Goal: Answer question/provide support: Answer question/provide support

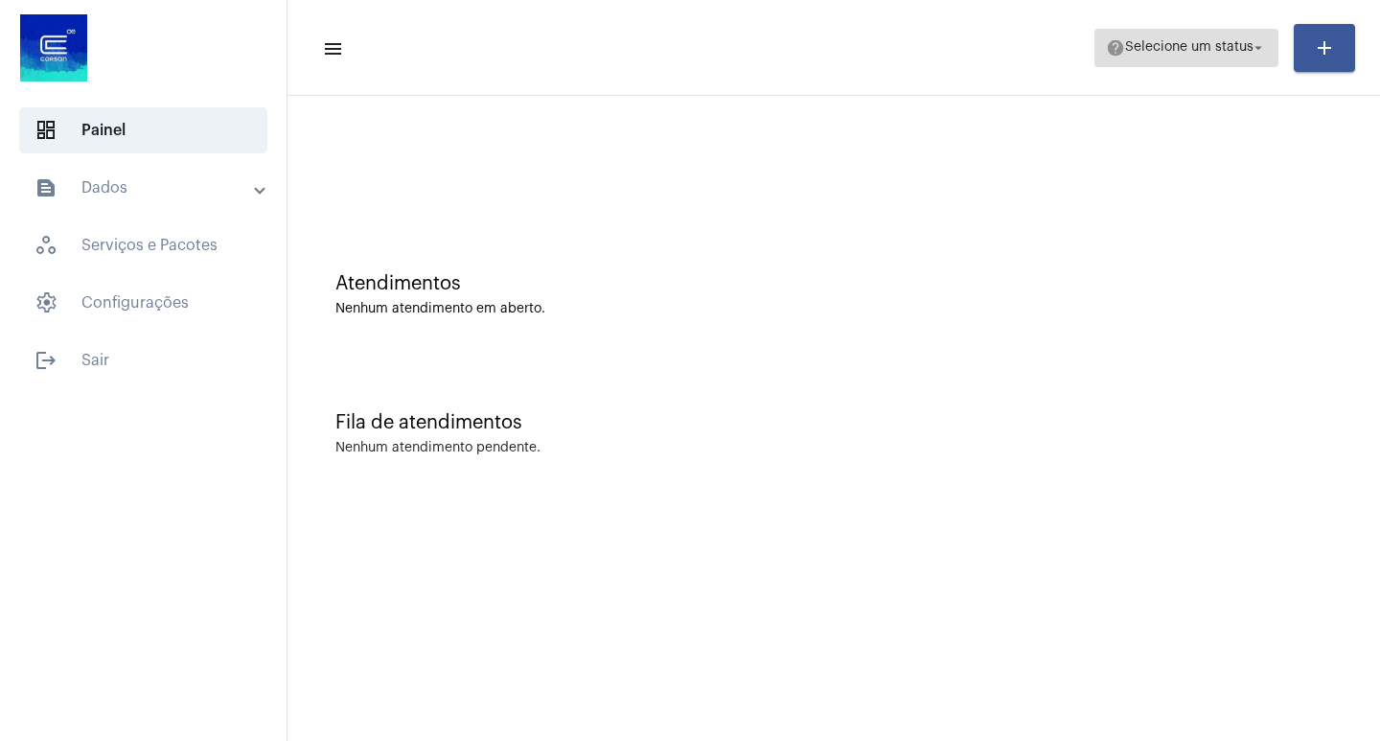
click at [1168, 62] on span "help Selecione um status arrow_drop_down" at bounding box center [1186, 47] width 161 height 34
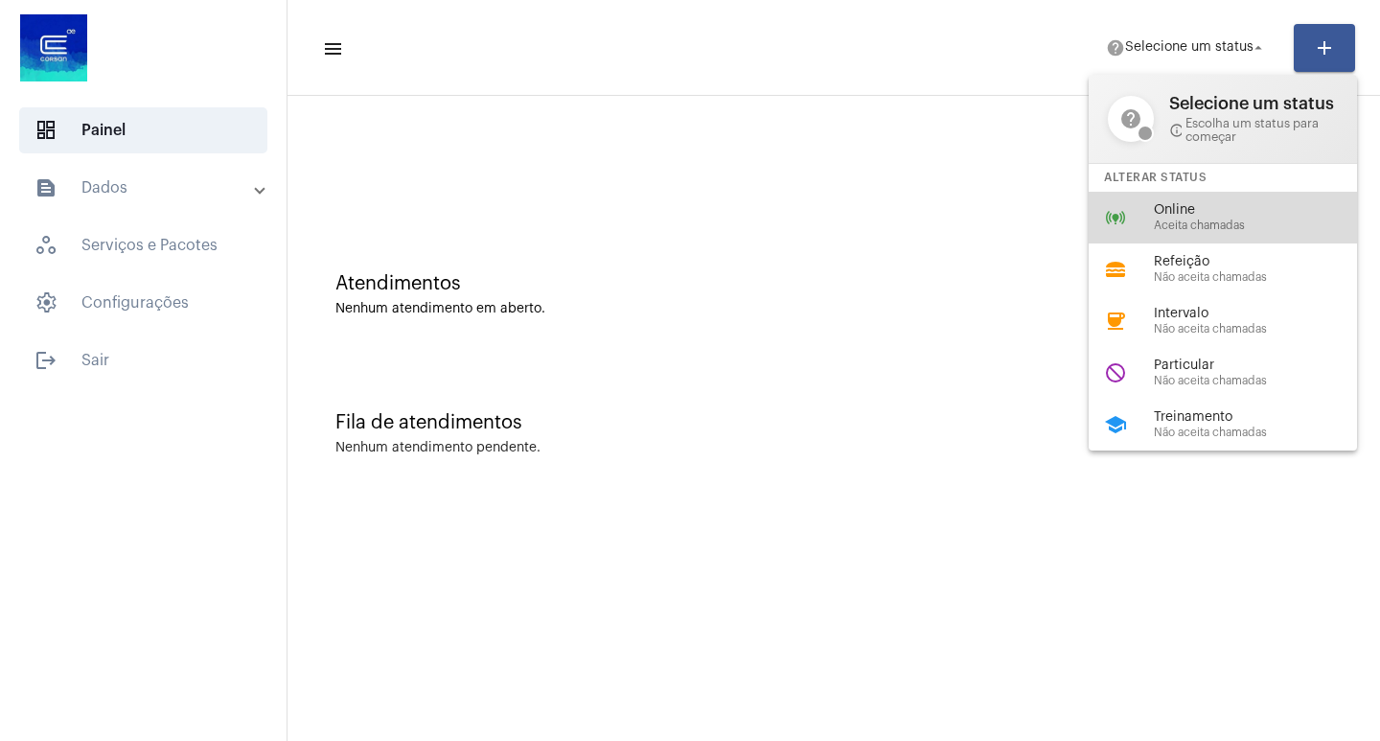
click at [1169, 228] on span "Aceita chamadas" at bounding box center [1262, 225] width 218 height 12
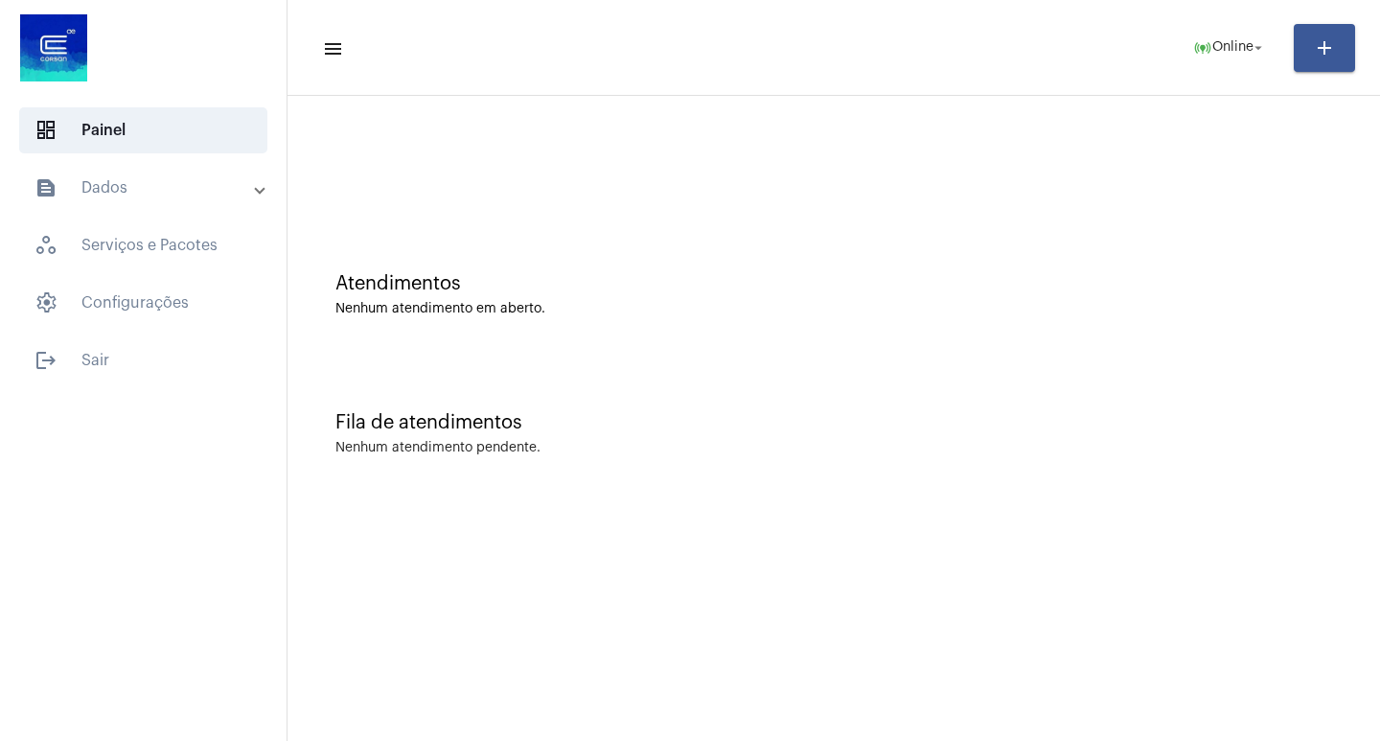
click at [788, 573] on mat-sidenav-content "menu online_prediction Online arrow_drop_down add Atendimentos Nenhum atendimen…" at bounding box center [833, 370] width 1092 height 741
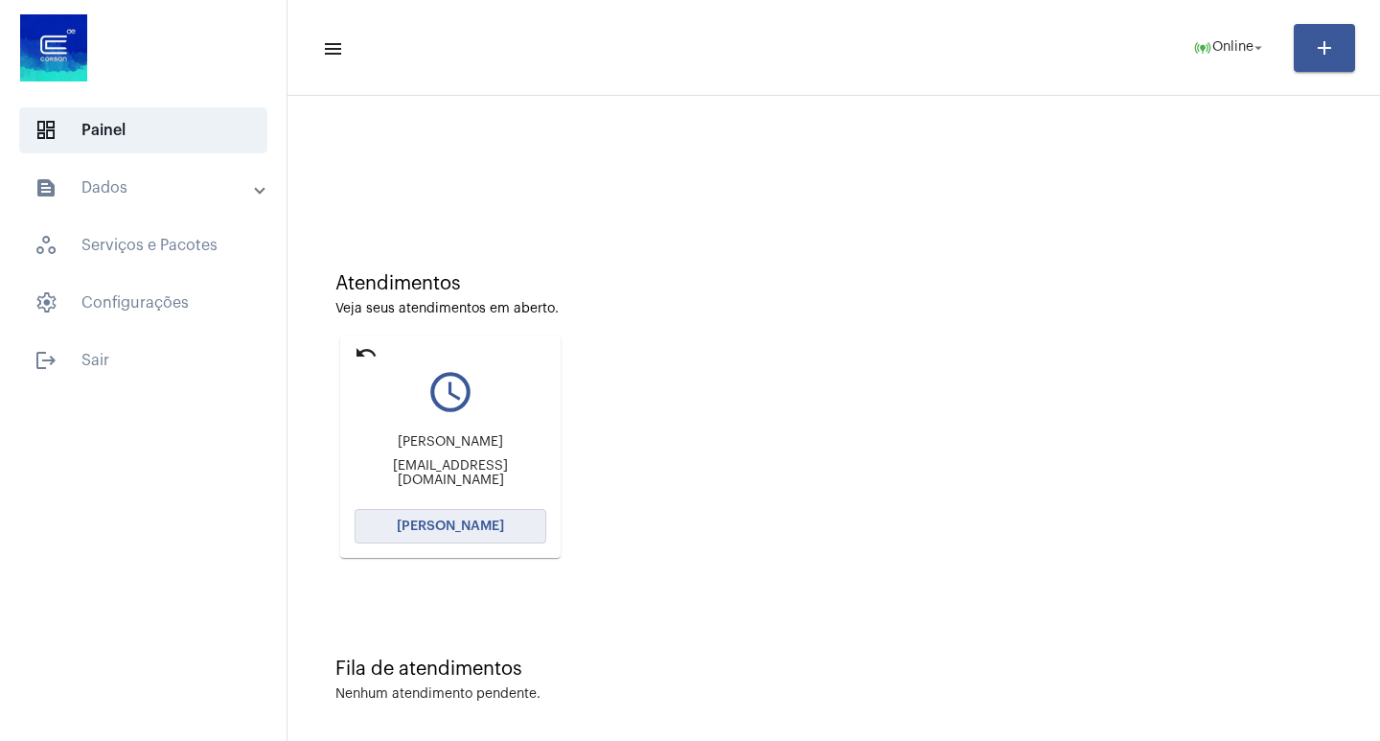
click at [475, 514] on button "[PERSON_NAME]" at bounding box center [450, 526] width 192 height 34
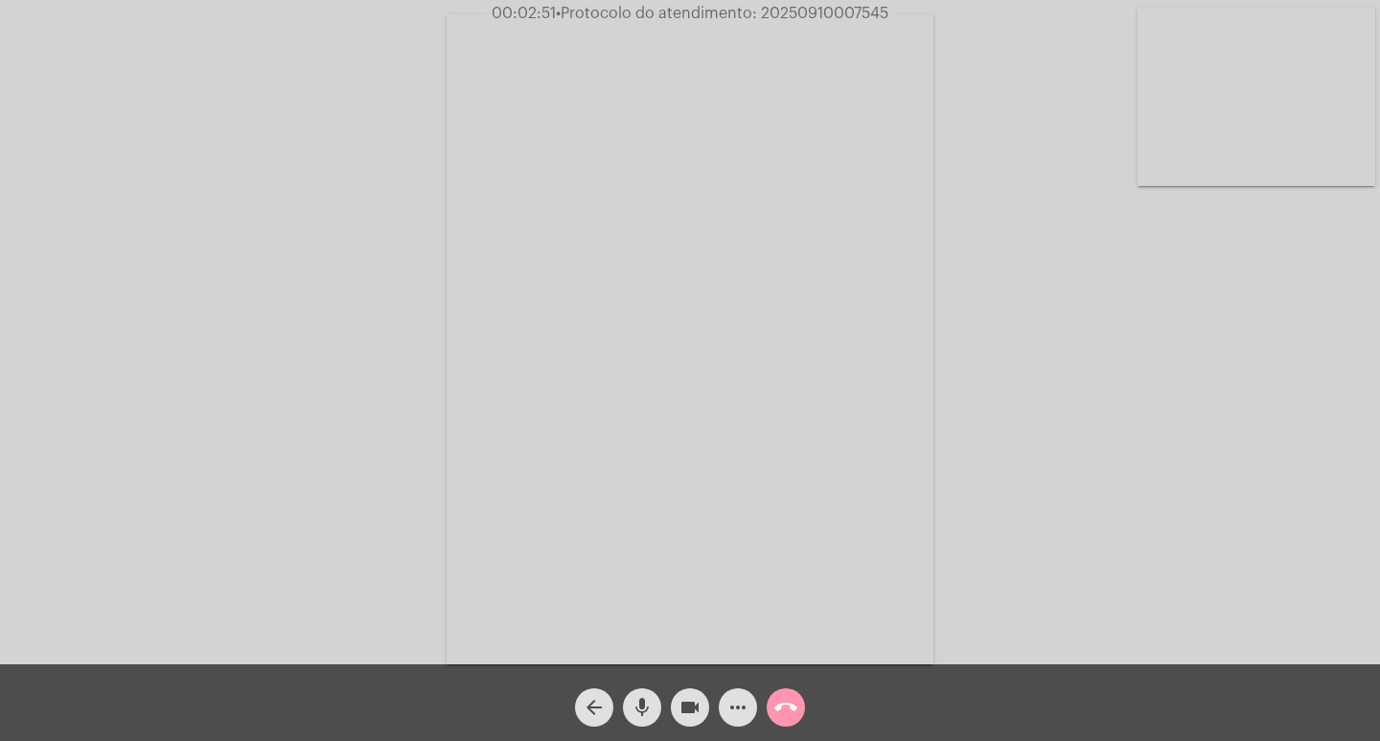
click at [837, 20] on span "• Protocolo do atendimento: 20250910007545" at bounding box center [722, 13] width 332 height 15
copy span "20250910007545"
click at [742, 719] on mat-icon "more_horiz" at bounding box center [737, 707] width 23 height 23
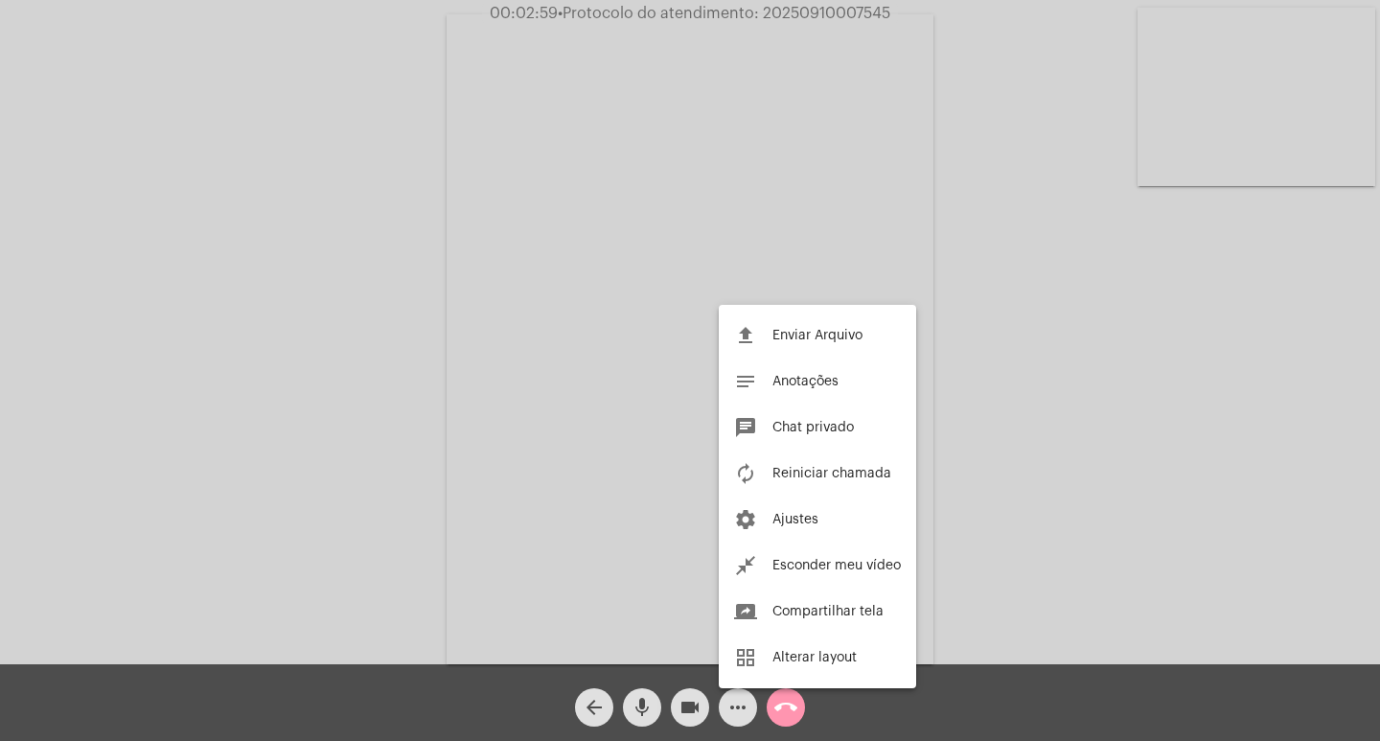
click at [1174, 590] on div at bounding box center [690, 370] width 1380 height 741
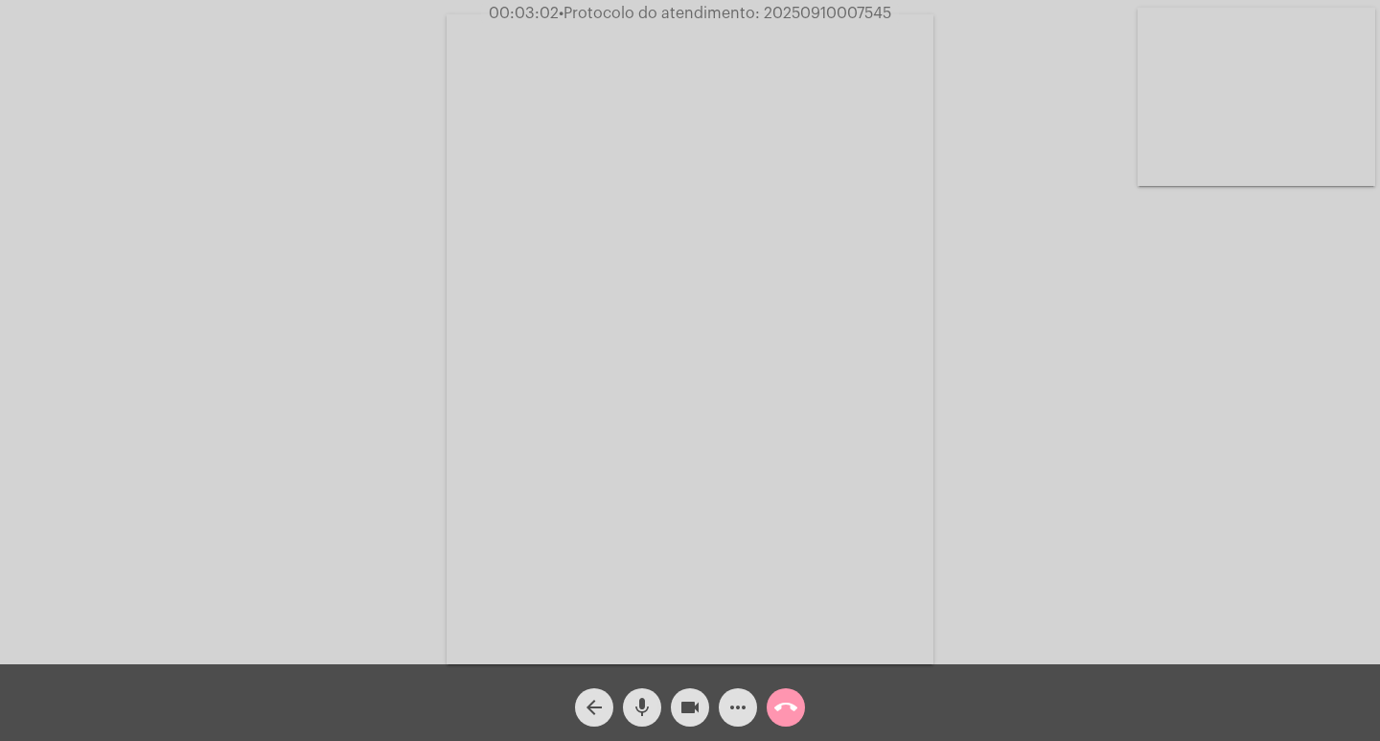
click at [775, 709] on mat-icon "call_end" at bounding box center [785, 707] width 23 height 23
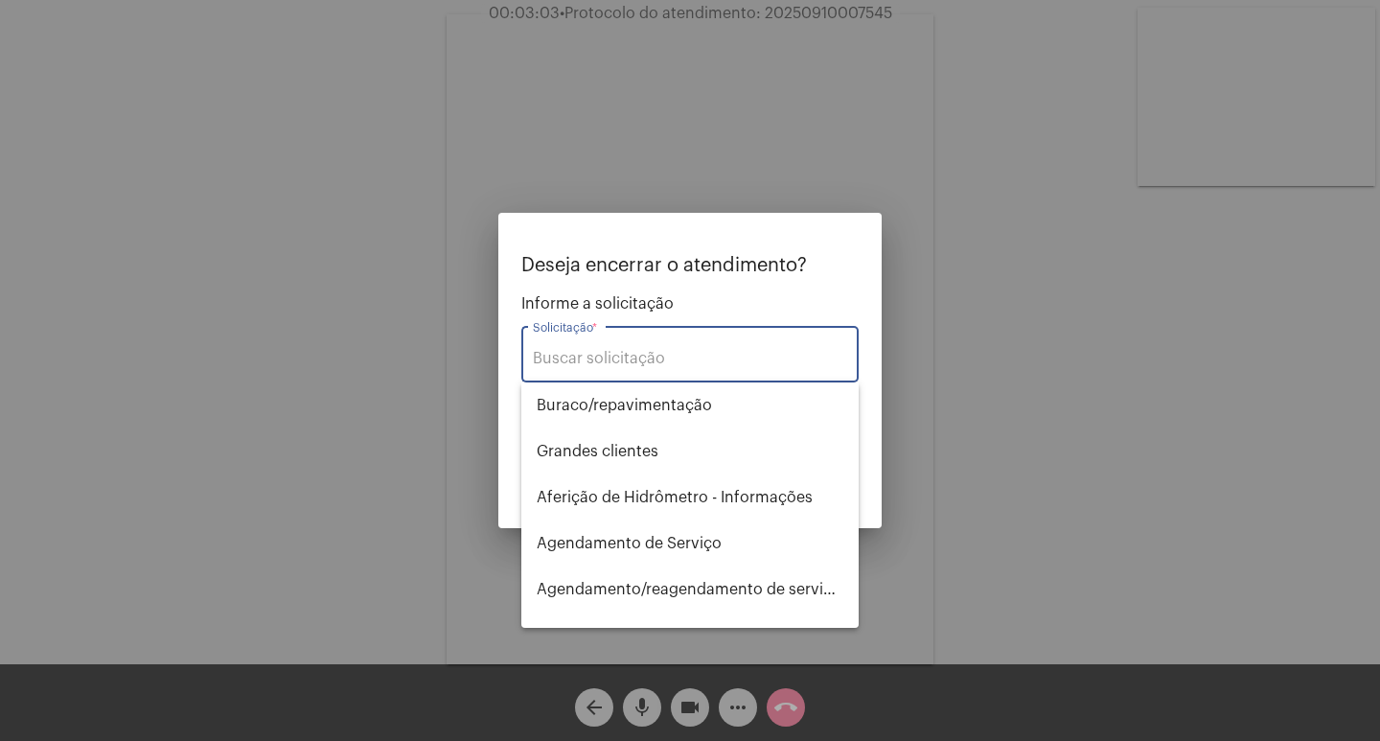
click at [612, 356] on input "Solicitação *" at bounding box center [690, 358] width 314 height 17
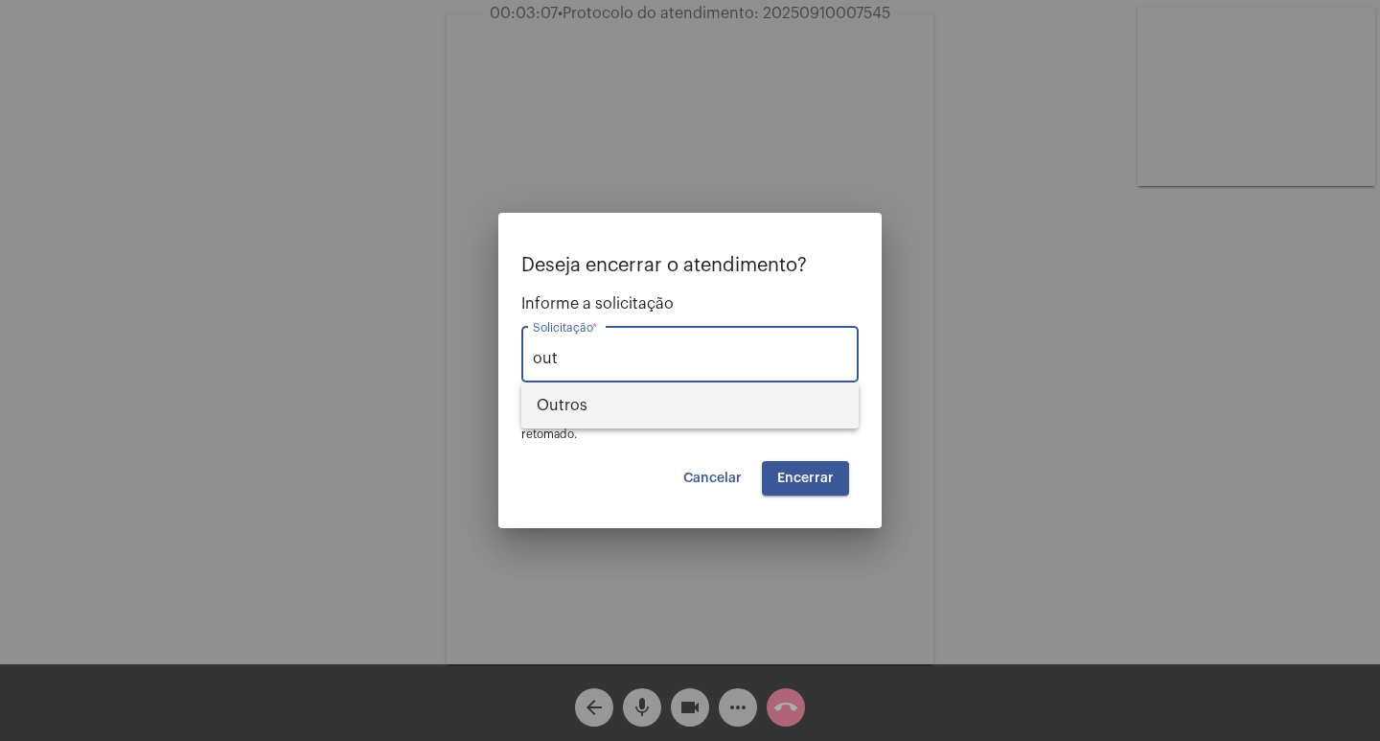
click at [614, 391] on span "Outros" at bounding box center [690, 405] width 307 height 46
type input "Outros"
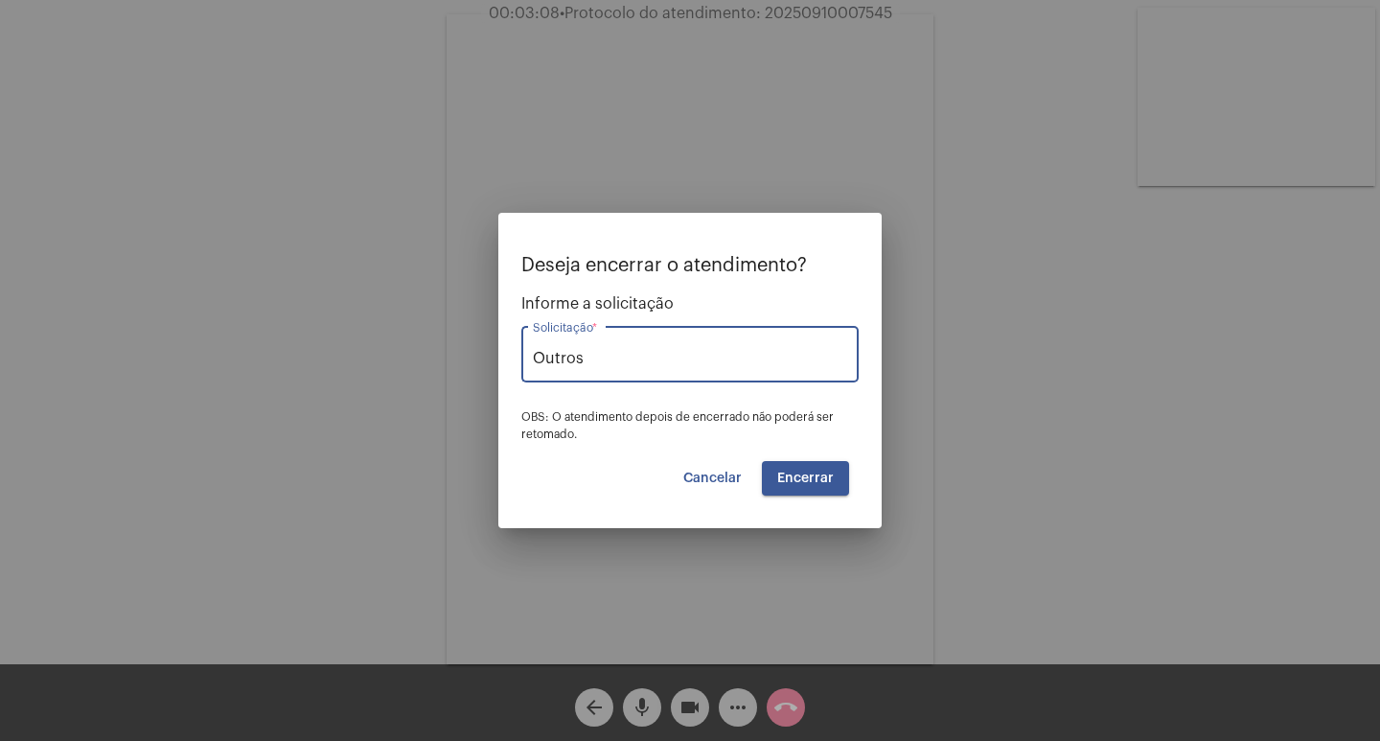
click at [777, 471] on button "Encerrar" at bounding box center [805, 478] width 87 height 34
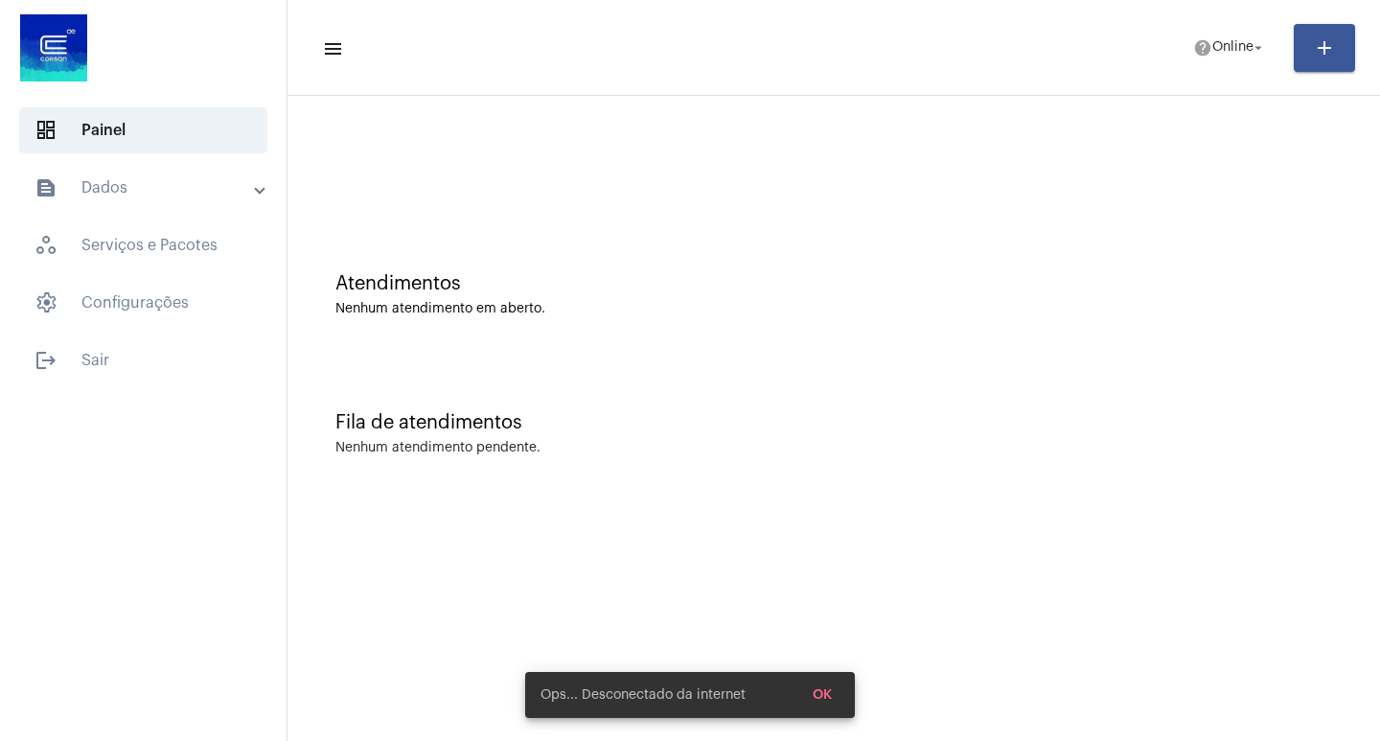
click at [1119, 388] on div "Fila de atendimentos Nenhum atendimento pendente." at bounding box center [833, 423] width 1073 height 139
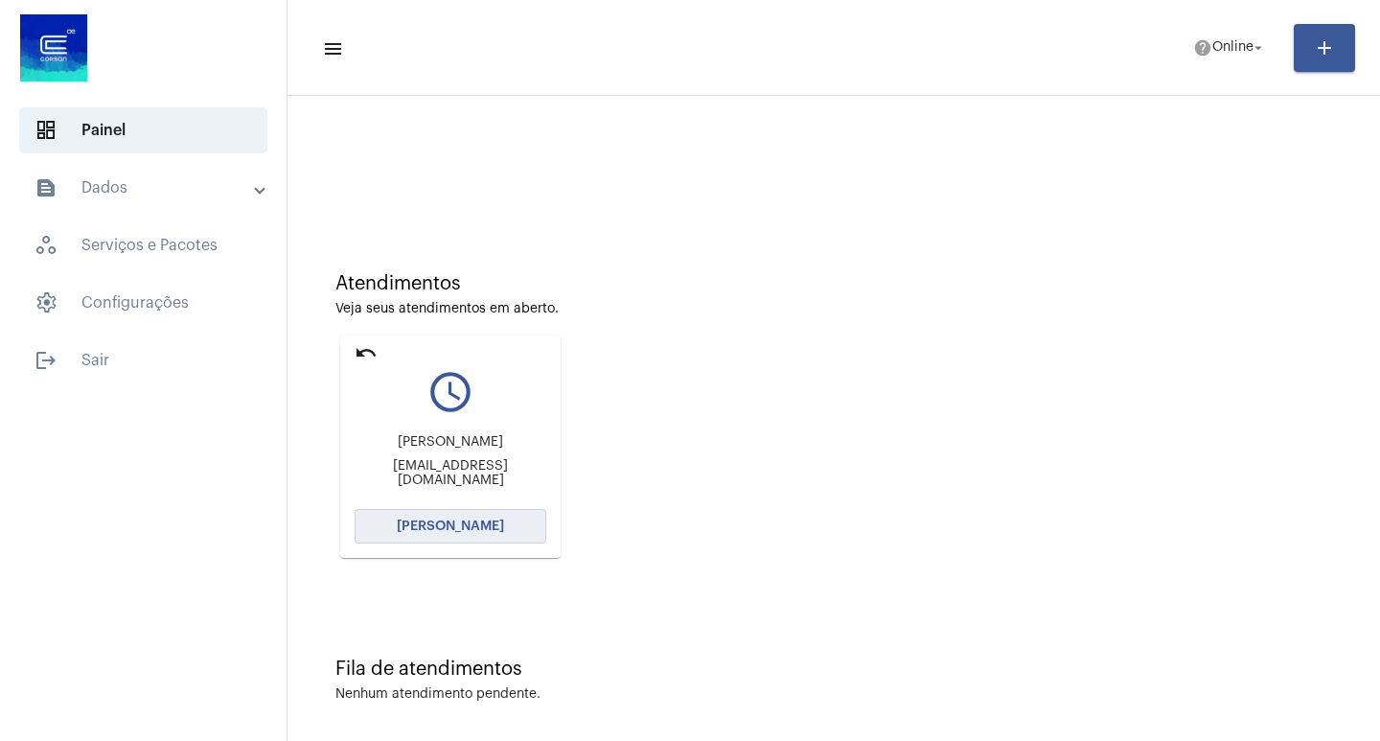
click at [480, 515] on button "[PERSON_NAME]" at bounding box center [450, 526] width 192 height 34
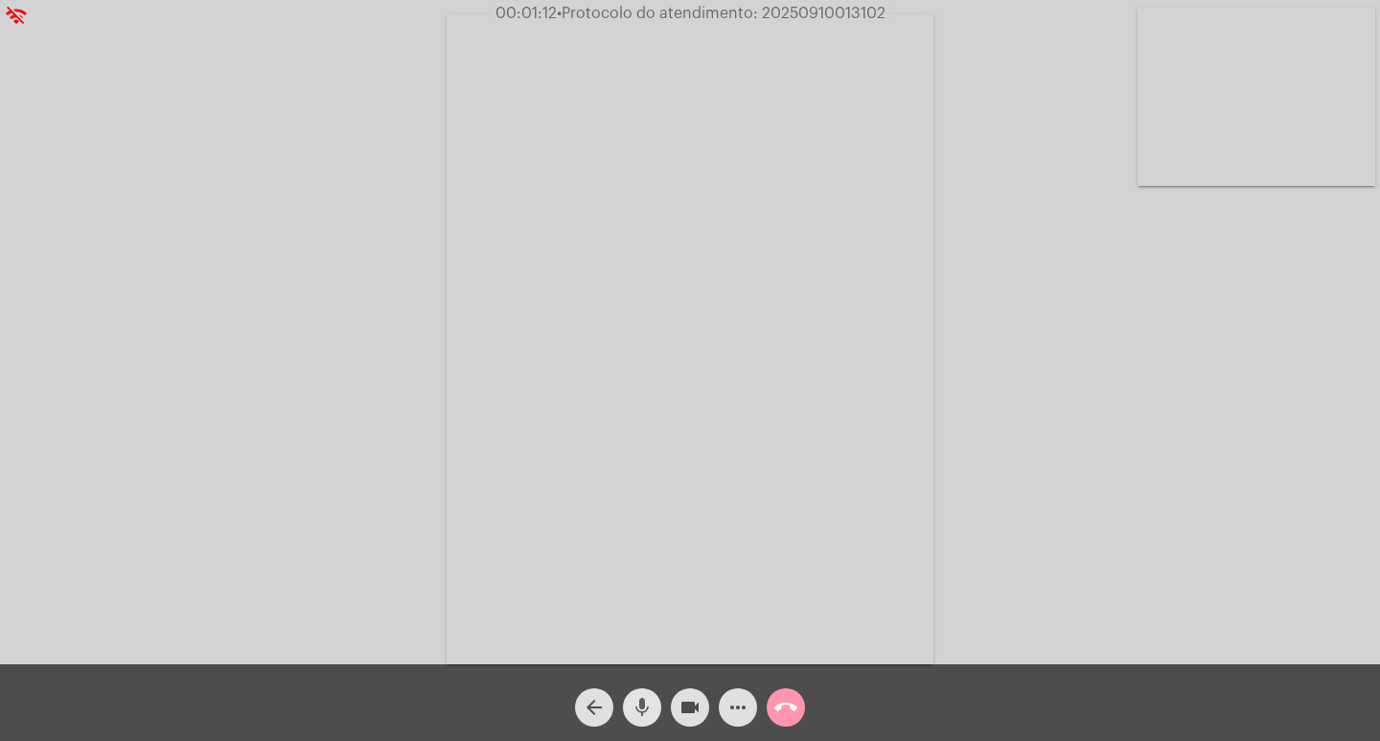
click at [650, 698] on mat-icon "mic" at bounding box center [641, 707] width 23 height 23
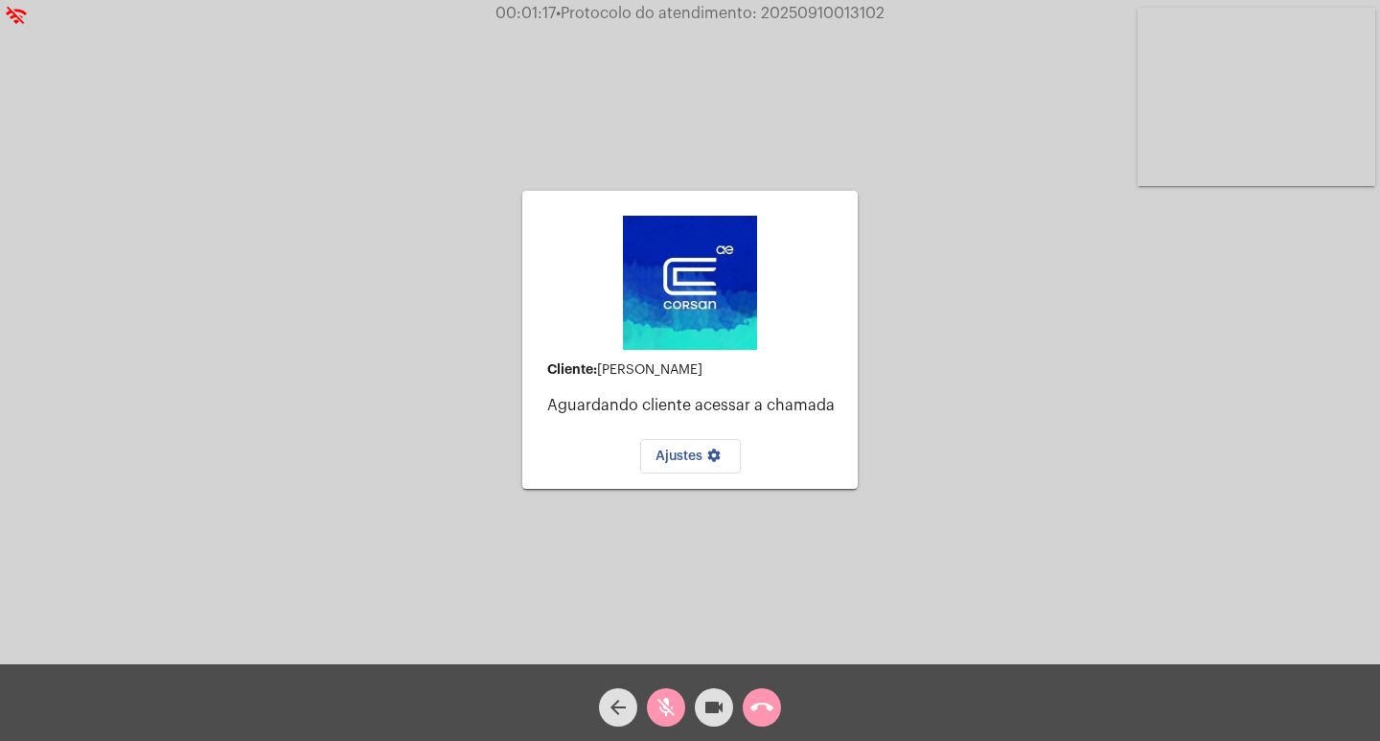
click at [189, 179] on div "Cliente: [PERSON_NAME] cliente acessar a chamada Ajustes settings Acessando Câm…" at bounding box center [690, 337] width 1376 height 664
click at [1097, 432] on div "Cliente: [PERSON_NAME] cliente acessar a chamada Ajustes settings Acessando Câm…" at bounding box center [690, 337] width 1376 height 664
click at [656, 587] on div "Cliente: [PERSON_NAME] cliente acessar a chamada Ajustes settings" at bounding box center [689, 339] width 335 height 659
click at [774, 703] on button "call_end" at bounding box center [761, 707] width 38 height 38
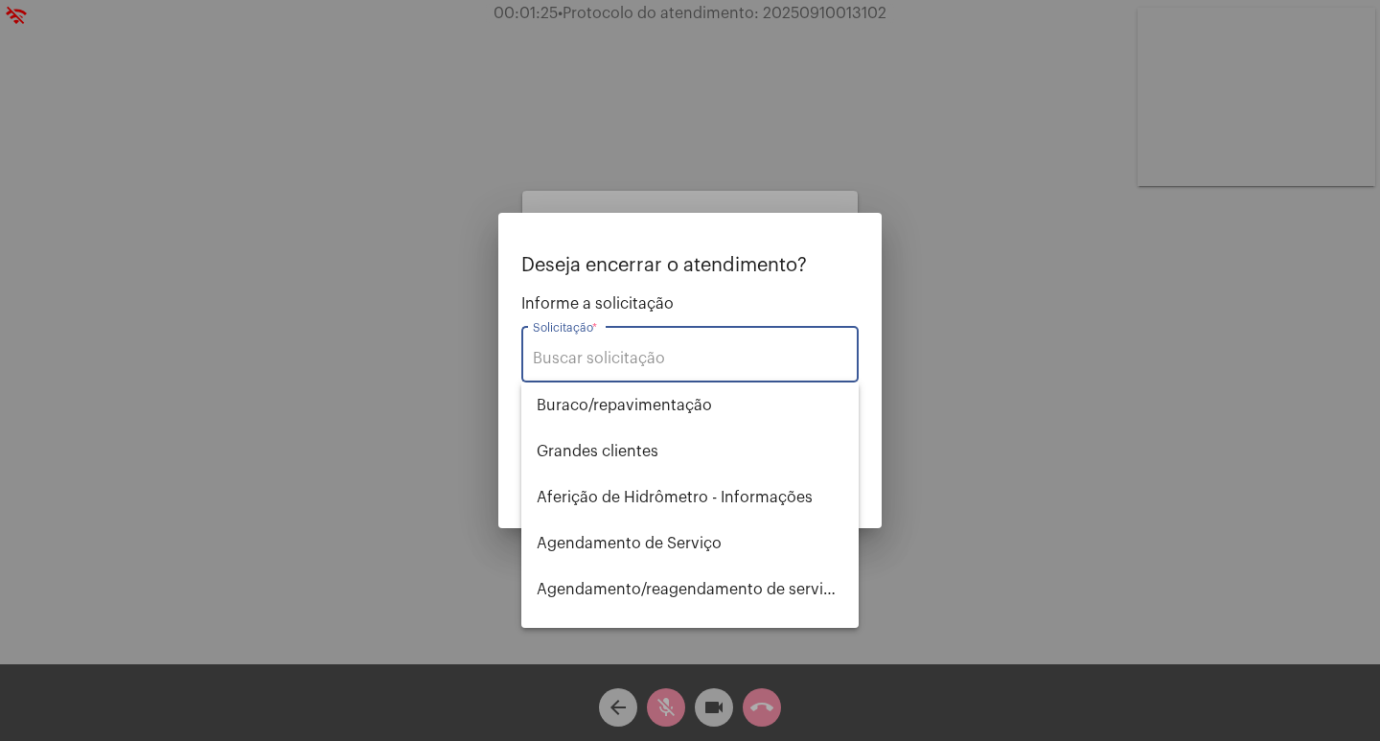
click at [712, 367] on input "Solicitação *" at bounding box center [690, 358] width 314 height 17
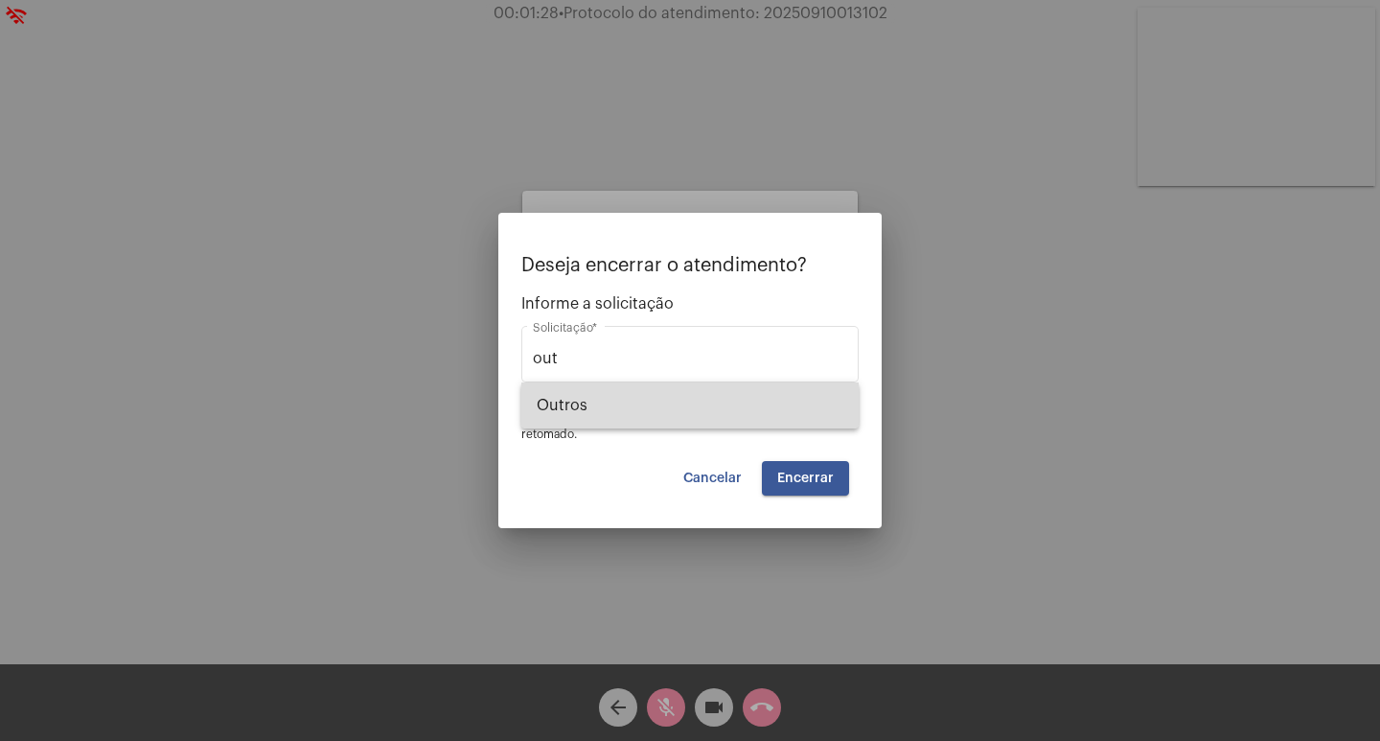
click at [717, 404] on span "Outros" at bounding box center [690, 405] width 307 height 46
type input "Outros"
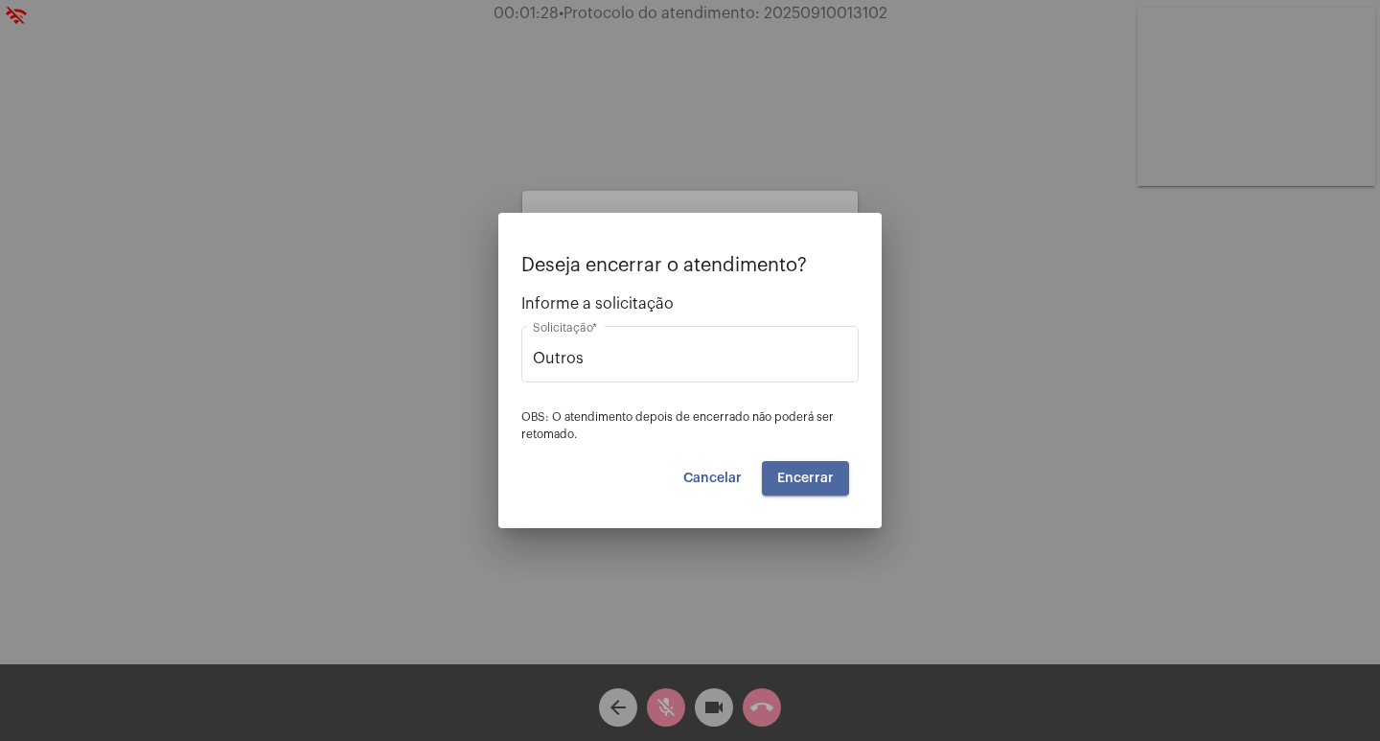
click at [830, 490] on button "Encerrar" at bounding box center [805, 478] width 87 height 34
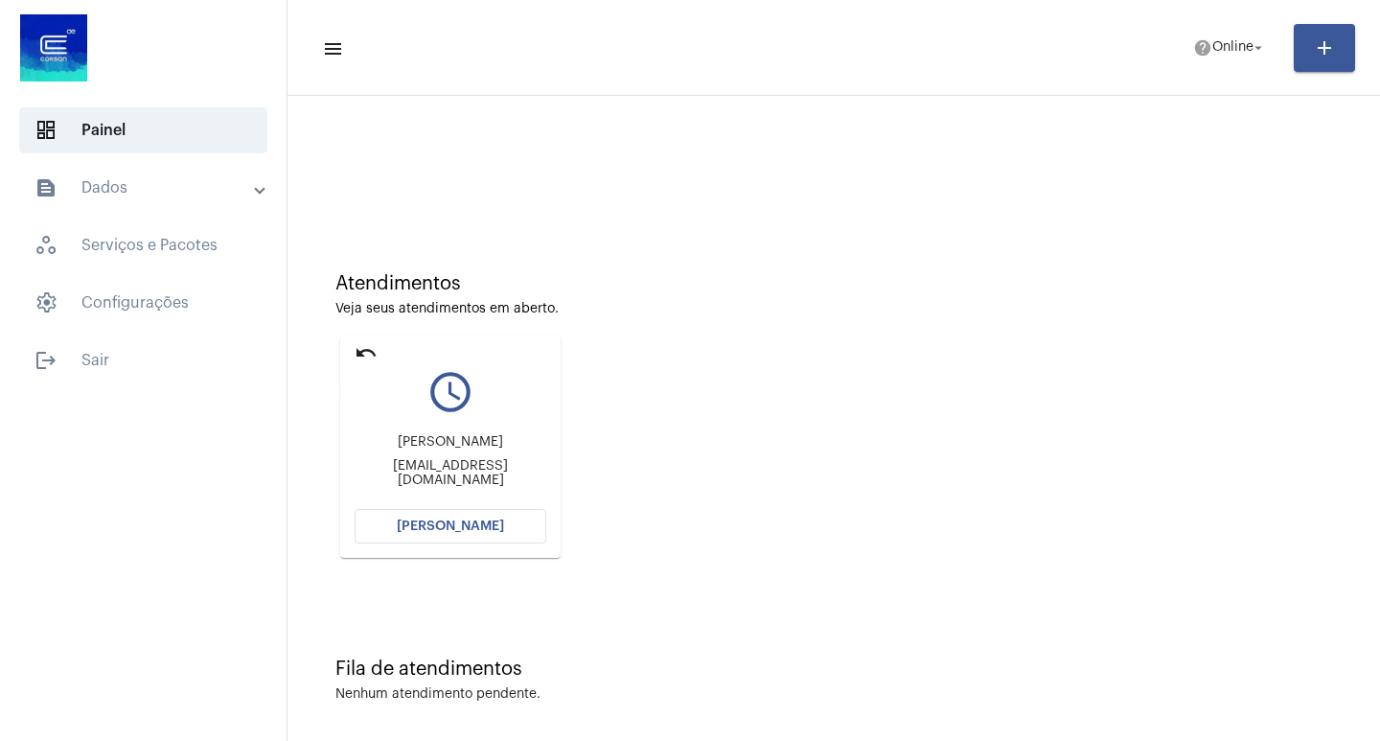
click at [373, 355] on mat-icon "undo" at bounding box center [365, 352] width 23 height 23
click at [508, 520] on button "[PERSON_NAME]" at bounding box center [450, 526] width 192 height 34
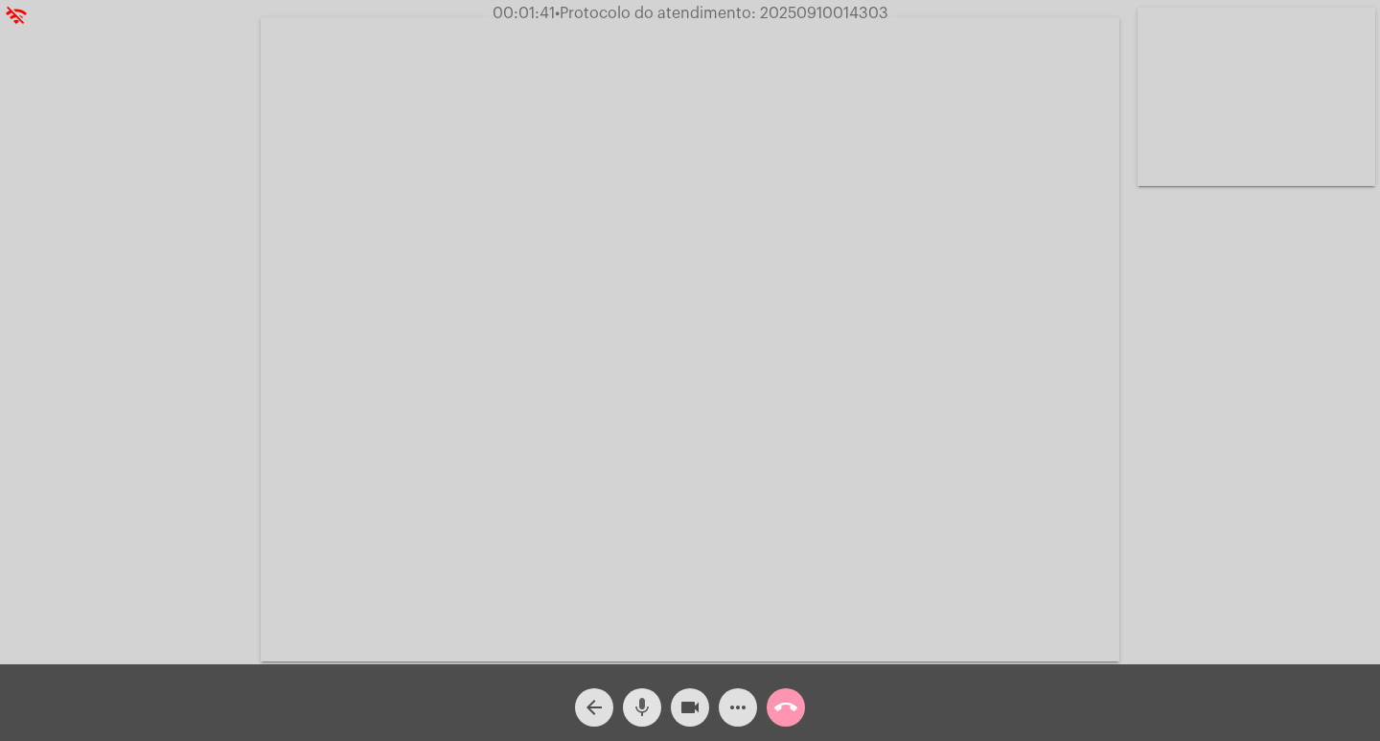
click at [645, 696] on mat-icon "mic" at bounding box center [641, 707] width 23 height 23
click at [696, 703] on mat-icon "videocam" at bounding box center [689, 707] width 23 height 23
click at [641, 702] on mat-icon "mic_off" at bounding box center [641, 707] width 23 height 23
click at [695, 703] on mat-icon "videocam_off" at bounding box center [689, 707] width 23 height 23
click at [731, 560] on video at bounding box center [690, 339] width 858 height 644
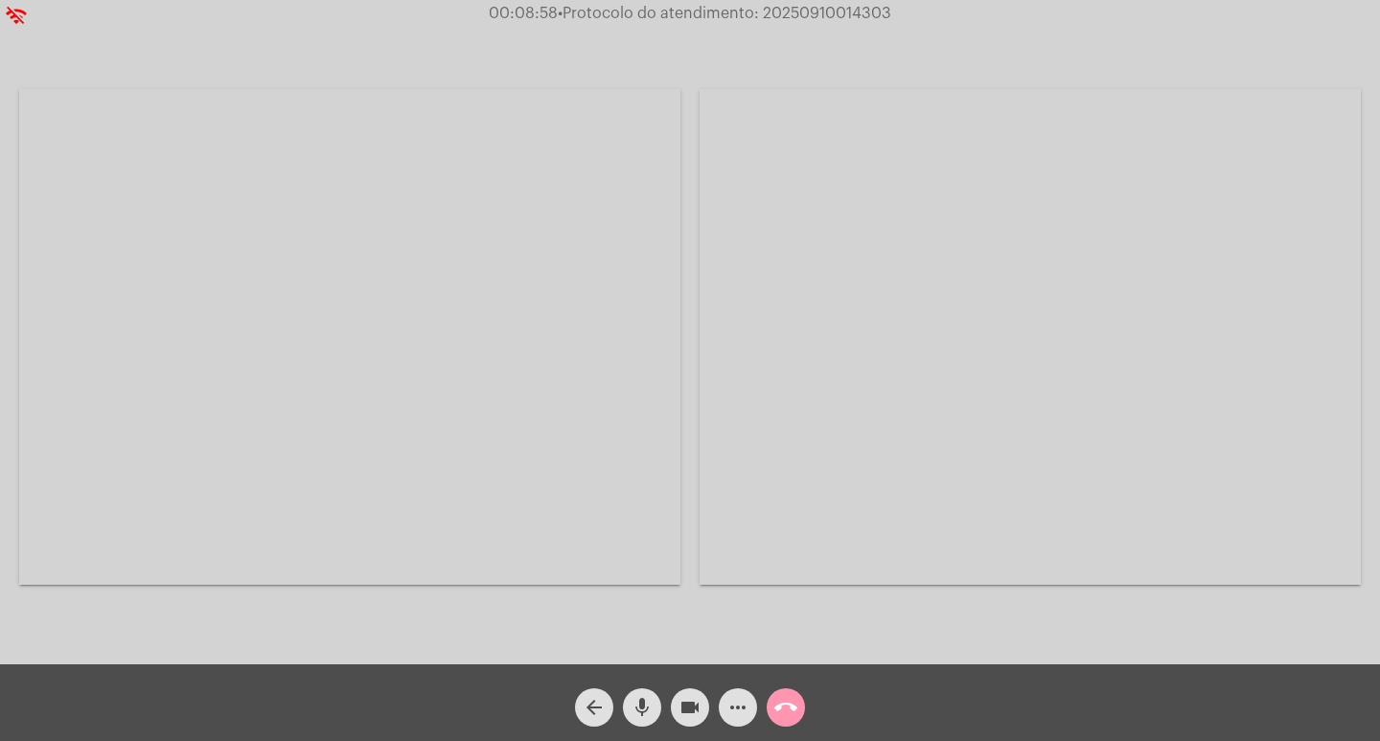
click at [828, 9] on span "• Protocolo do atendimento: 20250910014303" at bounding box center [724, 13] width 333 height 15
click at [789, 700] on mat-icon "call_end" at bounding box center [785, 707] width 23 height 23
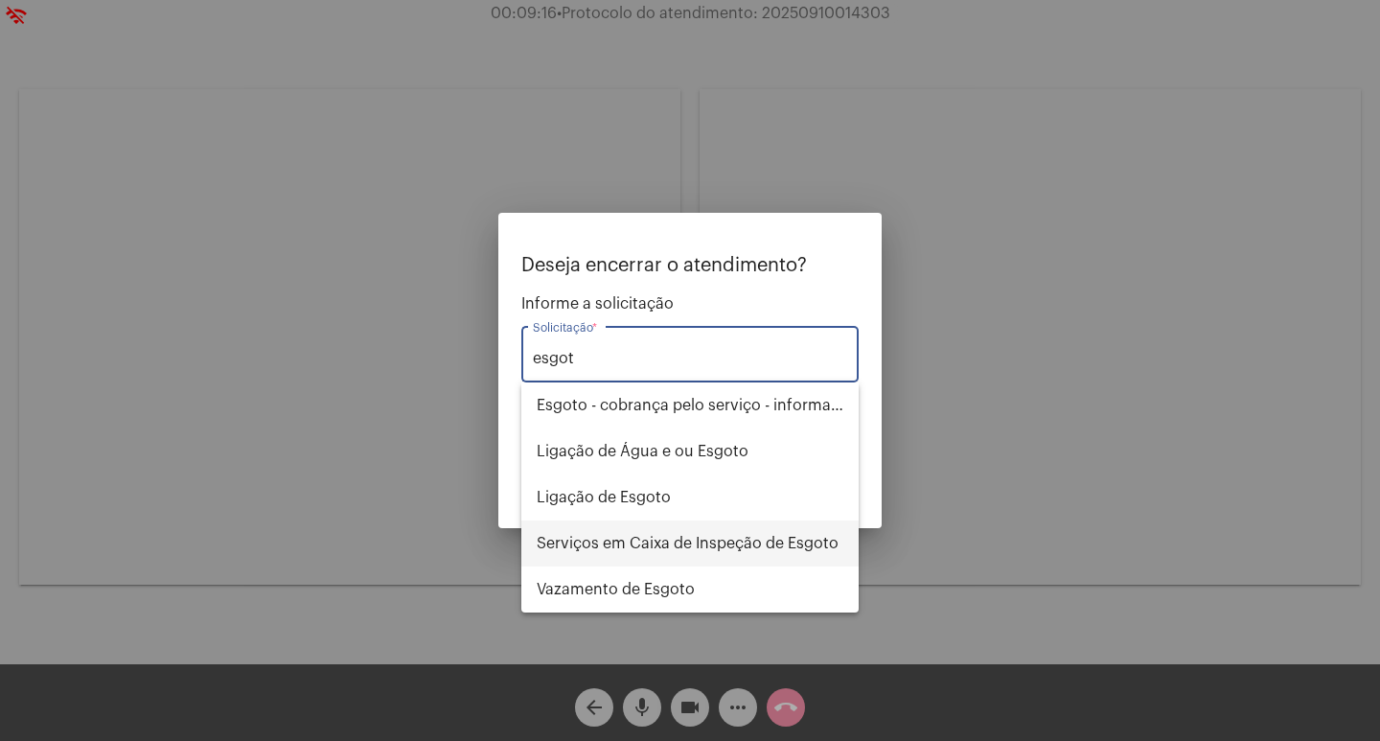
click at [688, 537] on span "Serviços em Caixa de Inspeção de Esgoto" at bounding box center [690, 543] width 307 height 46
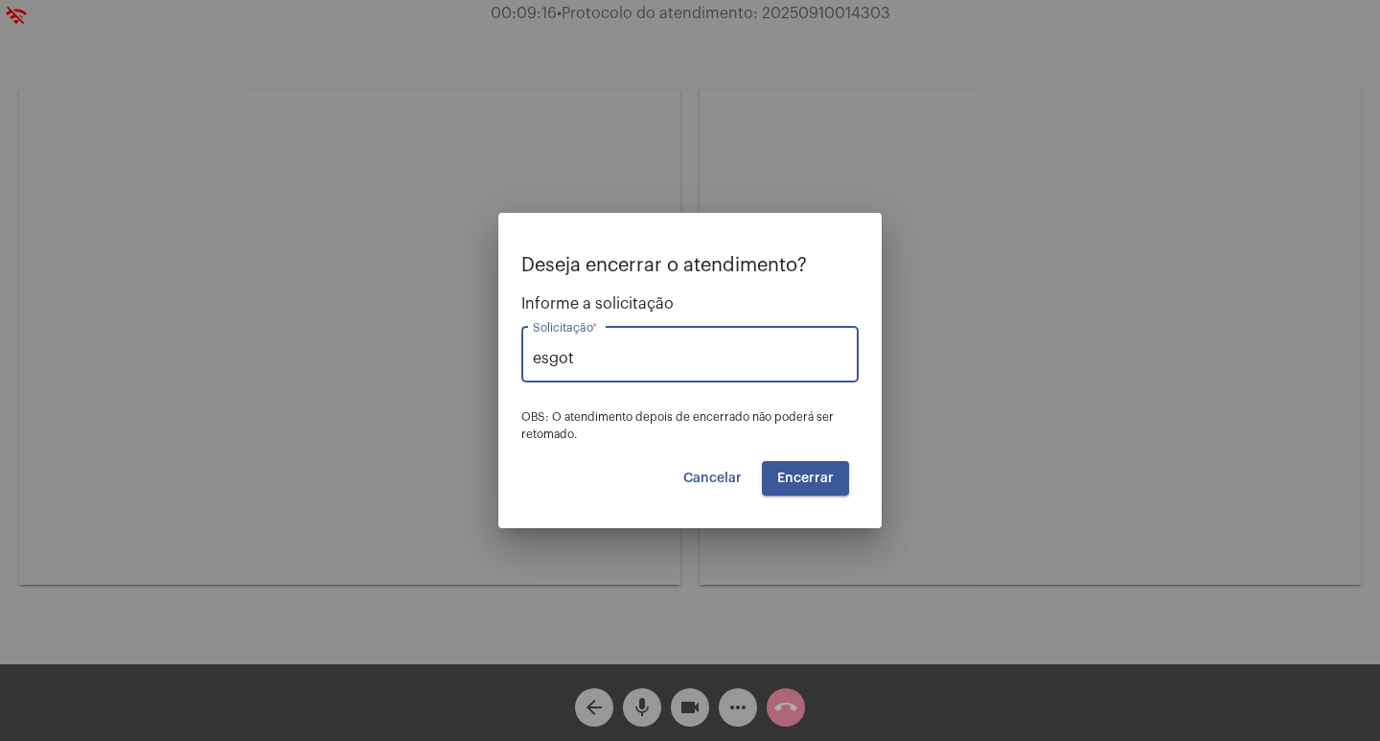
type input "Serviços em Caixa de Inspeção de Esgoto"
click at [823, 480] on span "Encerrar" at bounding box center [805, 477] width 57 height 13
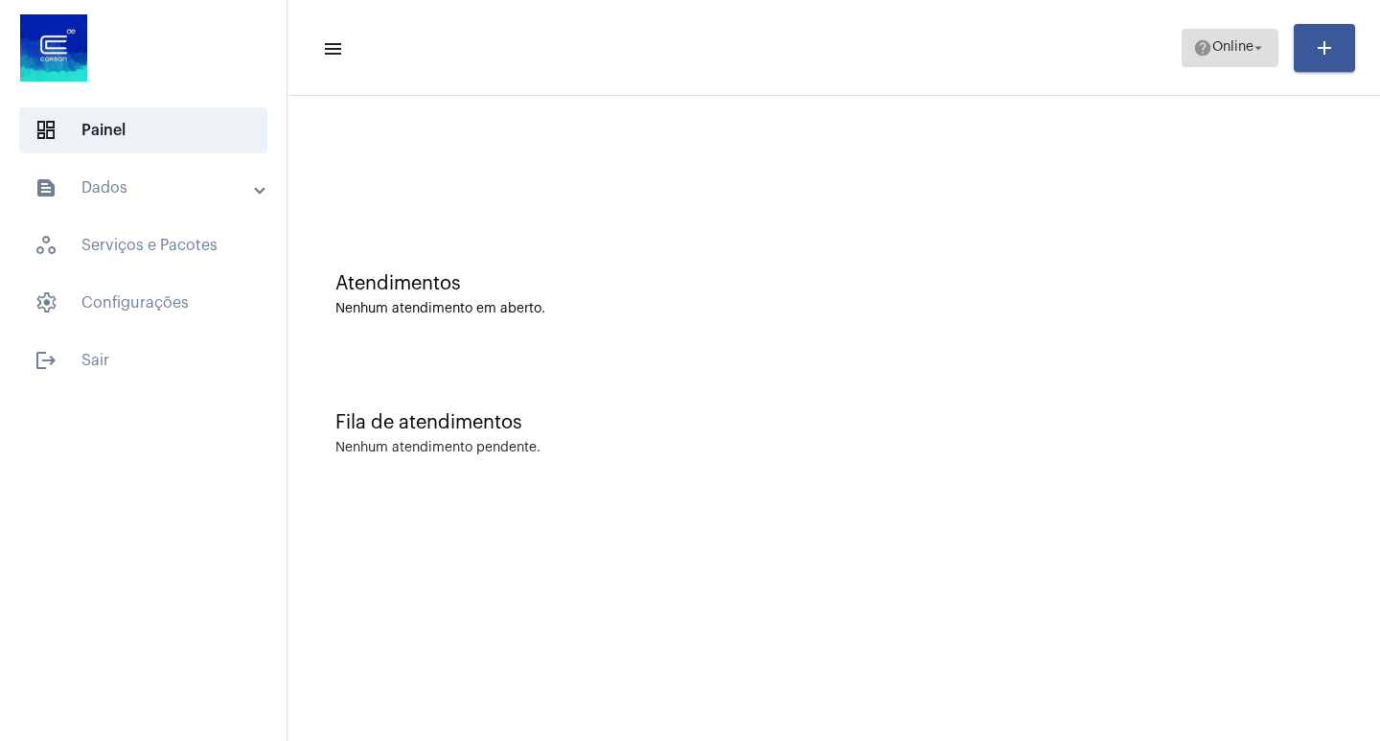
click at [1221, 36] on span "help Online arrow_drop_down" at bounding box center [1230, 47] width 74 height 34
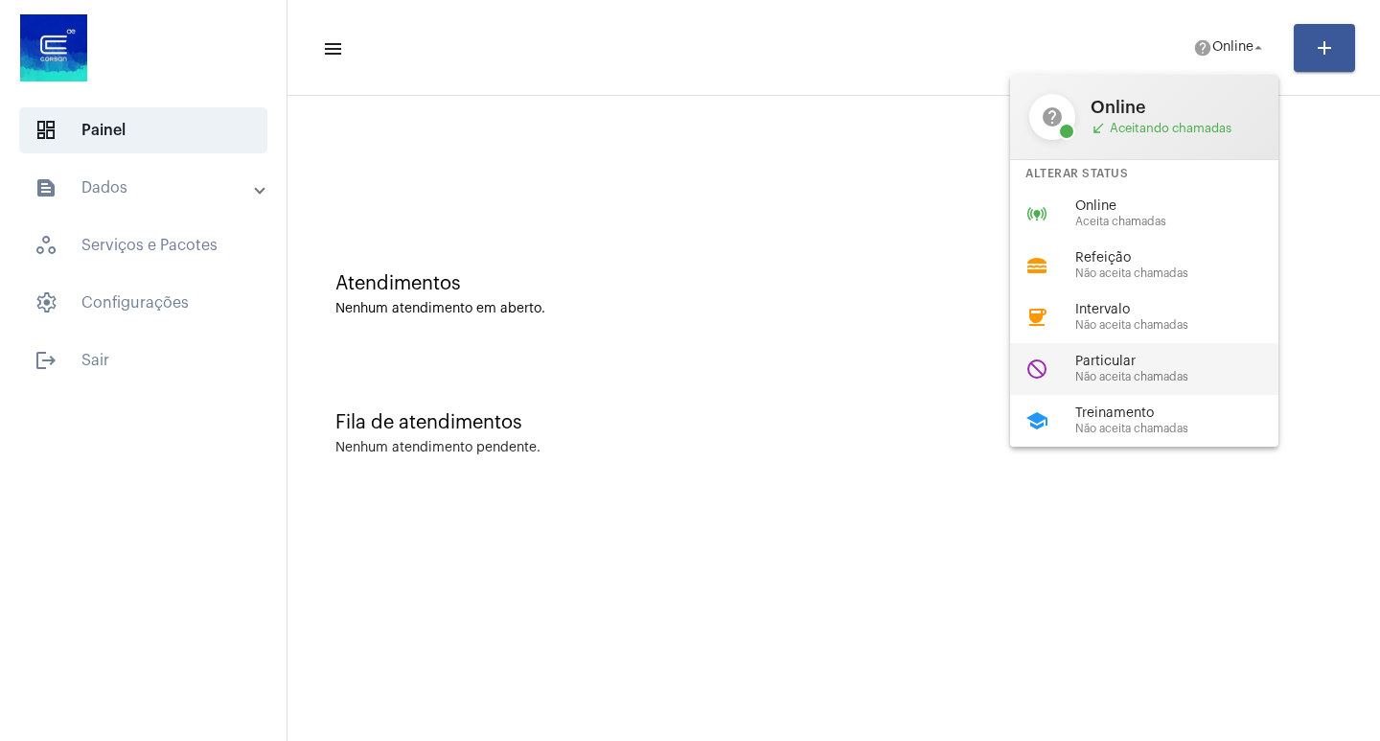
click at [1103, 352] on div "do_not_disturb Particular Não aceita chamadas" at bounding box center [1159, 369] width 299 height 52
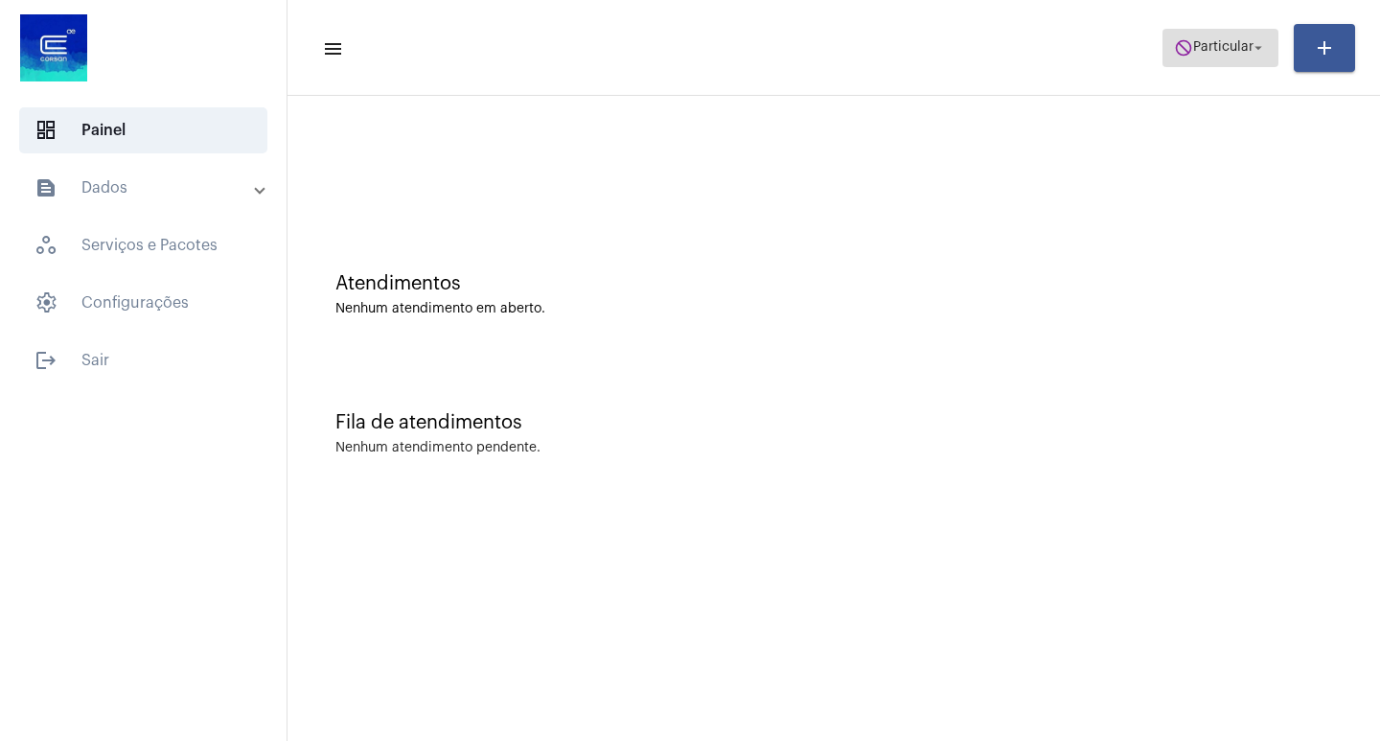
click at [1243, 33] on span "do_not_disturb Particular arrow_drop_down" at bounding box center [1220, 47] width 93 height 34
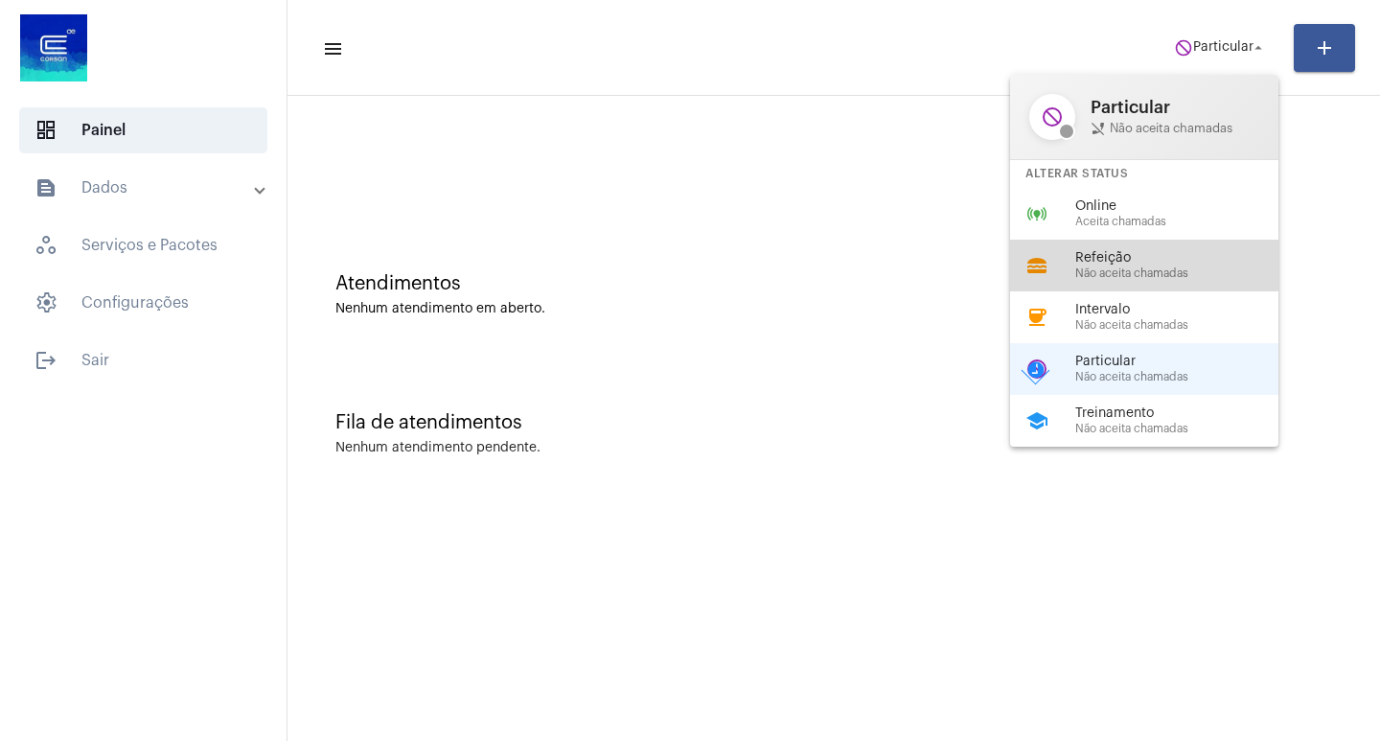
click at [1100, 240] on div "lunch_dining Refeição Não aceita chamadas" at bounding box center [1159, 266] width 299 height 52
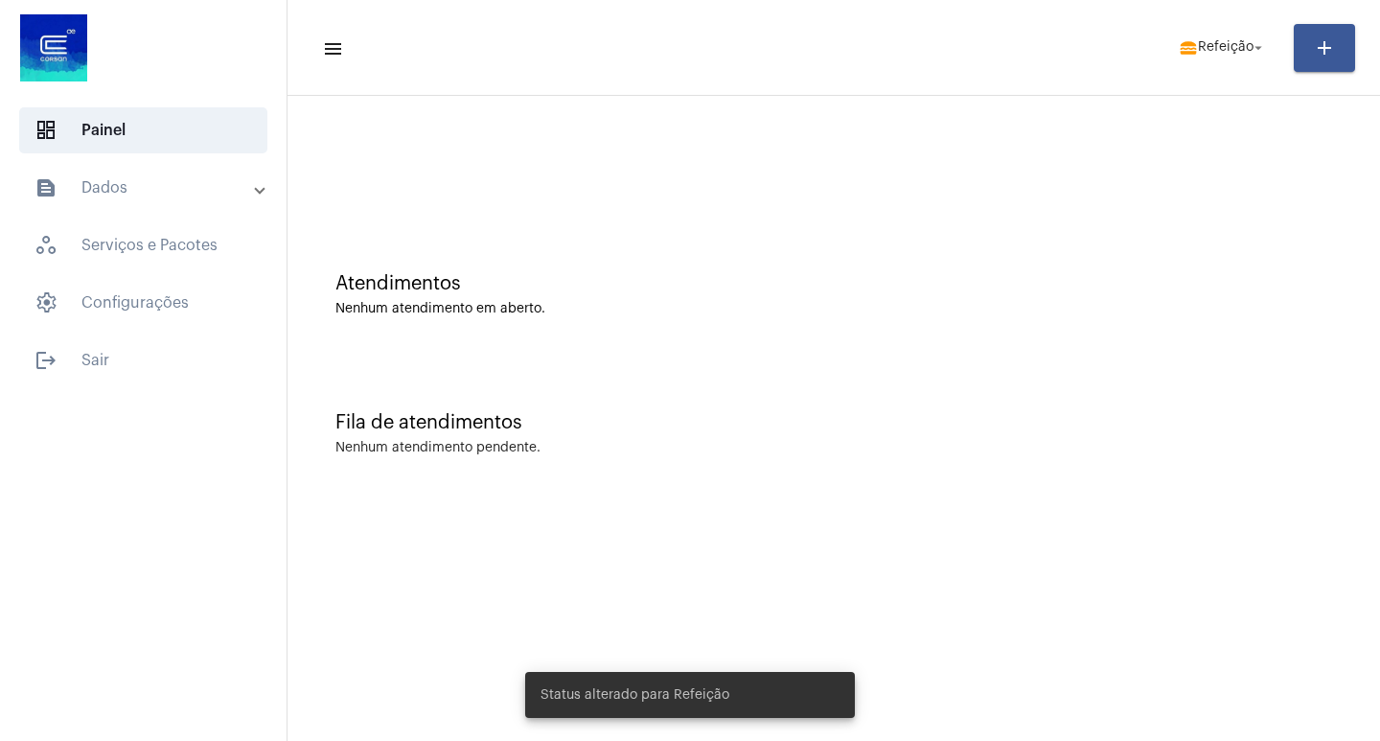
drag, startPoint x: 1100, startPoint y: 240, endPoint x: 1100, endPoint y: 228, distance: 12.5
click at [1100, 228] on div "Atendimentos Nenhum atendimento em aberto." at bounding box center [833, 285] width 1073 height 139
click at [1215, 47] on span "Refeição" at bounding box center [1226, 47] width 56 height 13
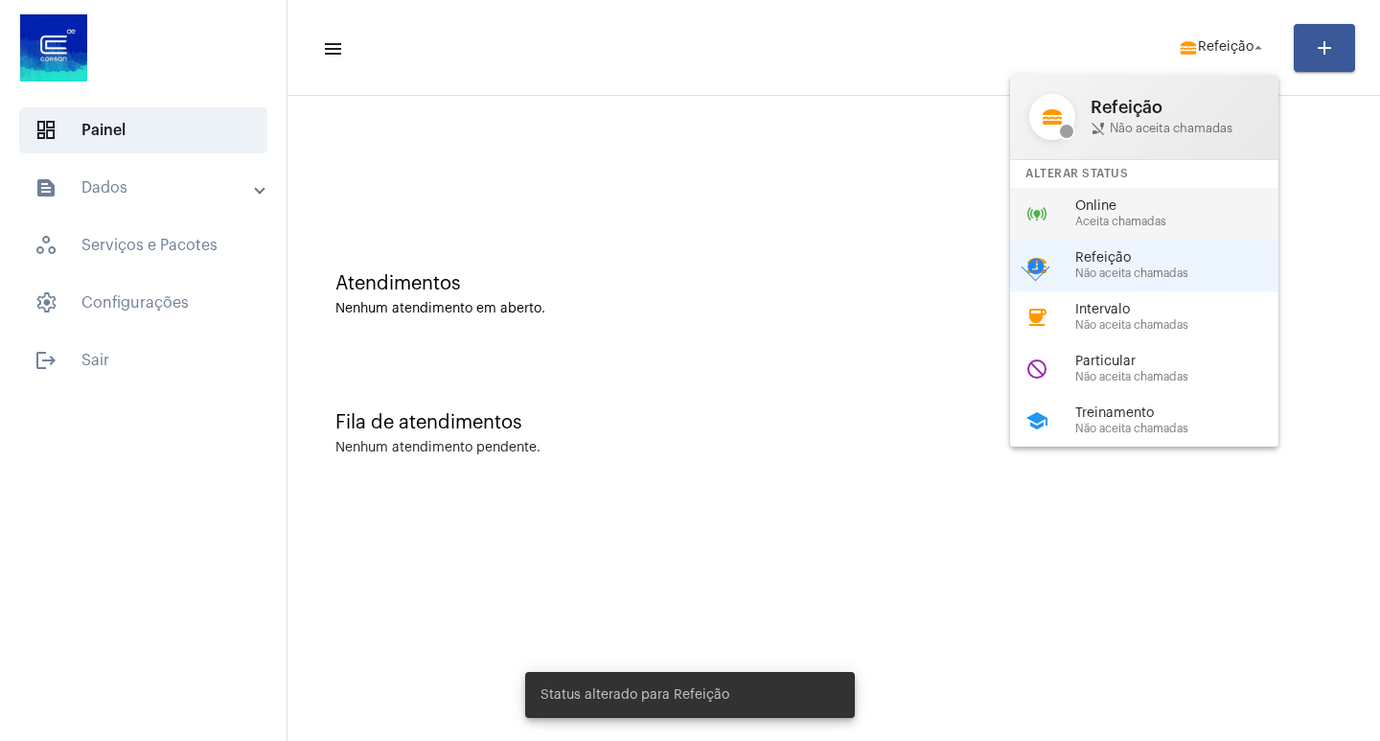
click at [1127, 193] on div "online_prediction Online Aceita chamadas" at bounding box center [1159, 214] width 299 height 52
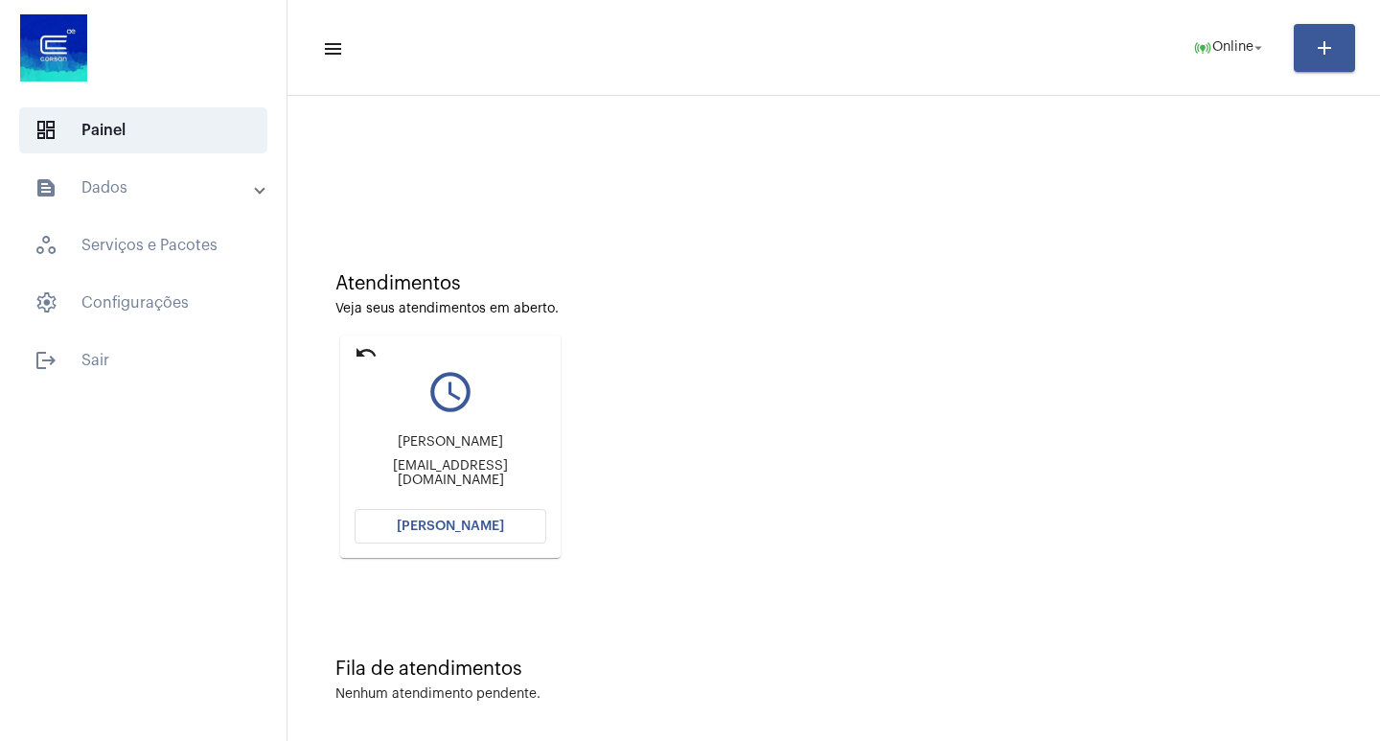
click at [450, 526] on span "[PERSON_NAME]" at bounding box center [450, 525] width 107 height 13
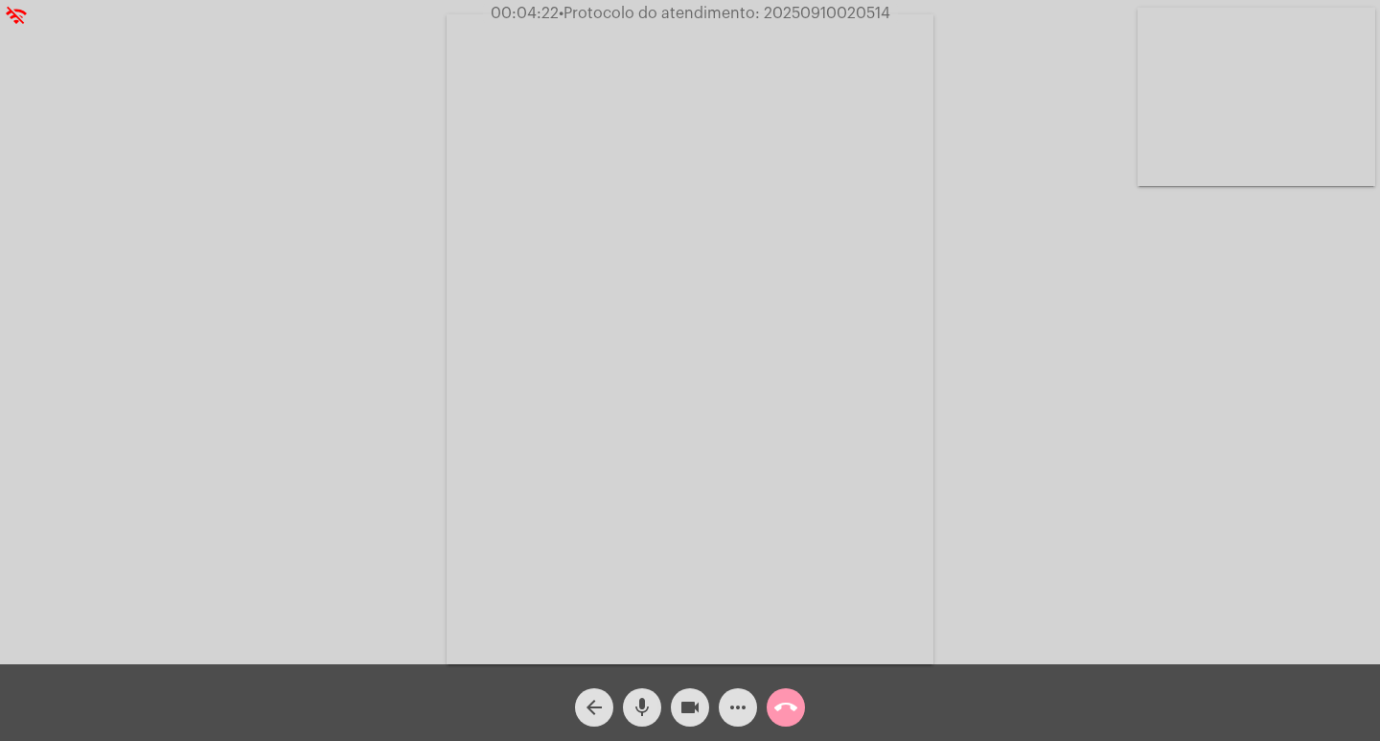
click at [645, 710] on mat-icon "mic" at bounding box center [641, 707] width 23 height 23
click at [703, 701] on button "videocam" at bounding box center [690, 707] width 38 height 38
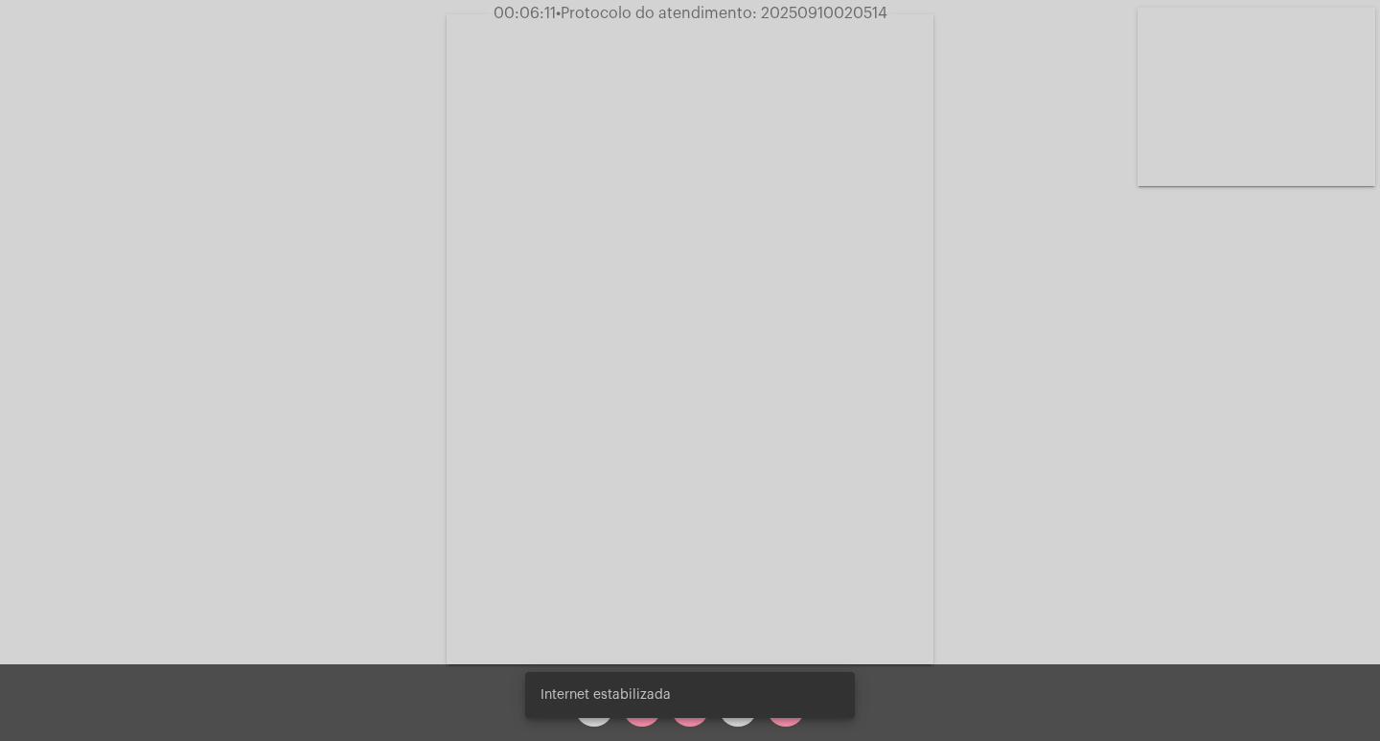
click at [630, 722] on div "Internet estabilizada" at bounding box center [690, 695] width 376 height 92
click at [639, 724] on span "mic_off" at bounding box center [641, 707] width 23 height 38
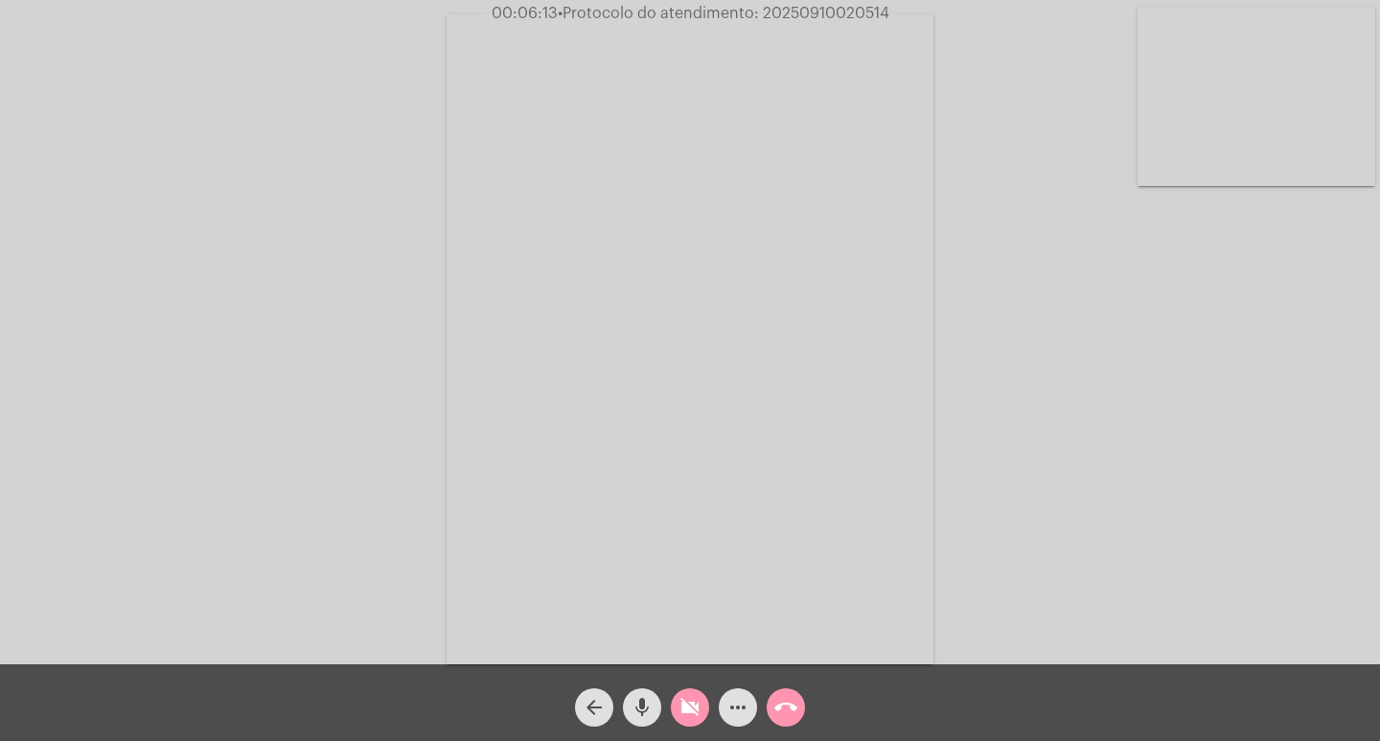
click at [690, 704] on mat-icon "videocam_off" at bounding box center [689, 707] width 23 height 23
click at [645, 700] on mat-icon "mic" at bounding box center [641, 707] width 23 height 23
click at [691, 701] on mat-icon "videocam" at bounding box center [689, 707] width 23 height 23
click at [650, 709] on mat-icon "mic_off" at bounding box center [641, 707] width 23 height 23
click at [677, 710] on button "videocam_off" at bounding box center [690, 707] width 38 height 38
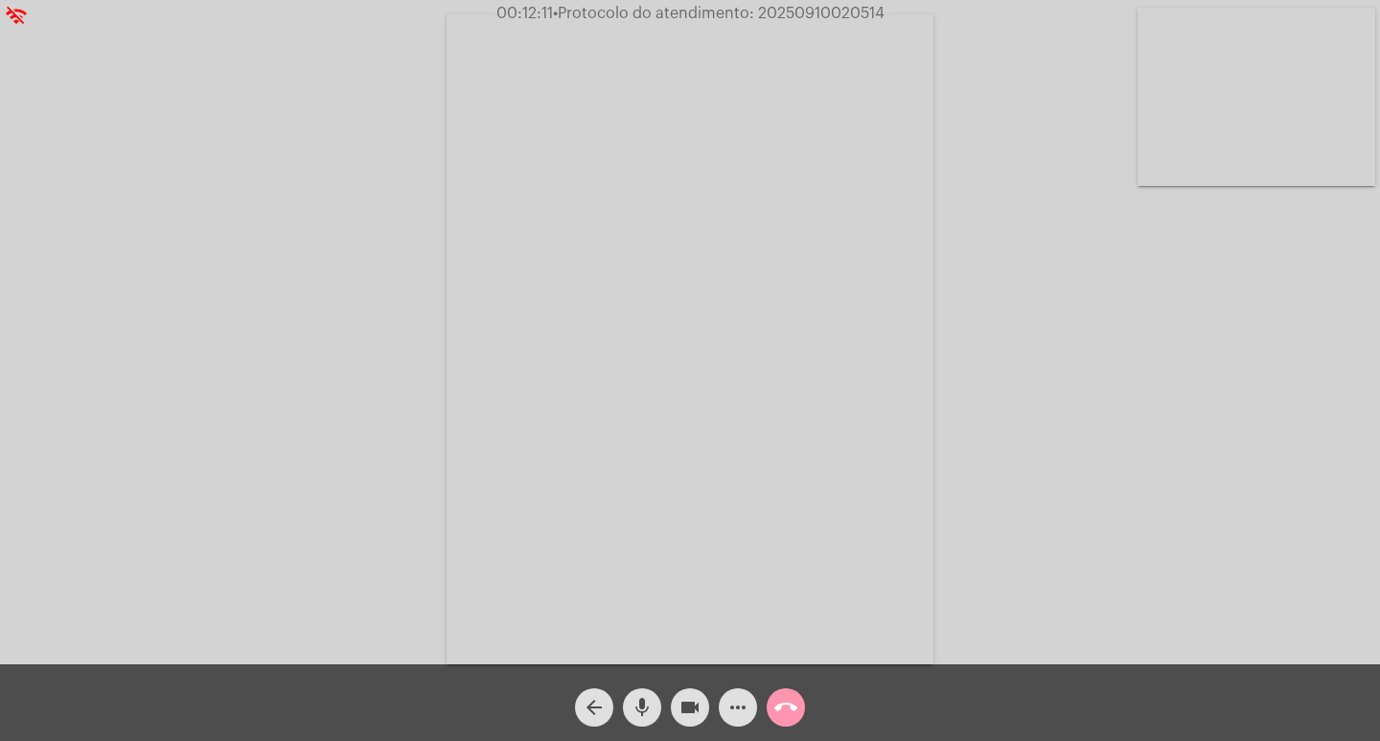
click at [633, 706] on mat-icon "mic" at bounding box center [641, 707] width 23 height 23
click at [681, 696] on mat-icon "videocam" at bounding box center [689, 707] width 23 height 23
click at [632, 690] on span "mic_off" at bounding box center [641, 707] width 23 height 38
click at [687, 698] on mat-icon "videocam_off" at bounding box center [689, 707] width 23 height 23
click at [743, 705] on mat-icon "more_horiz" at bounding box center [737, 707] width 23 height 23
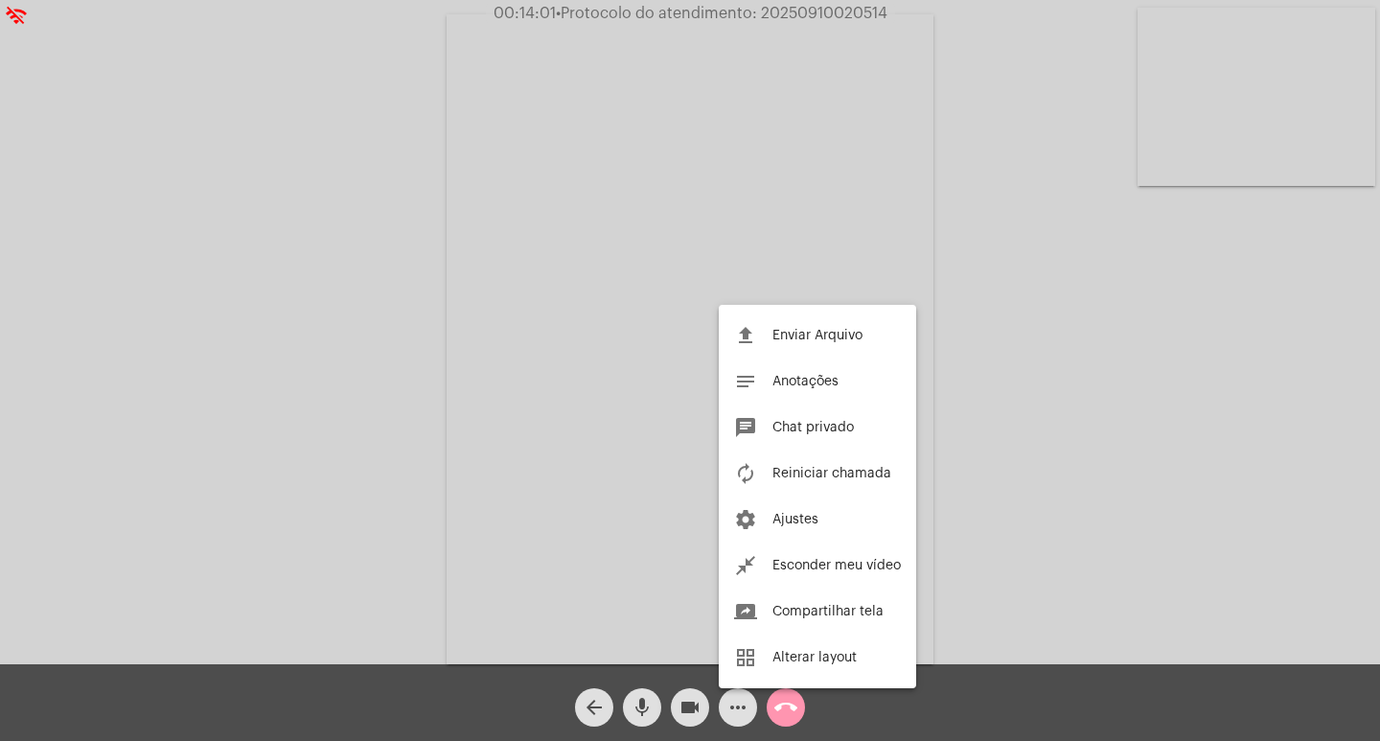
click at [82, 377] on div at bounding box center [690, 370] width 1380 height 741
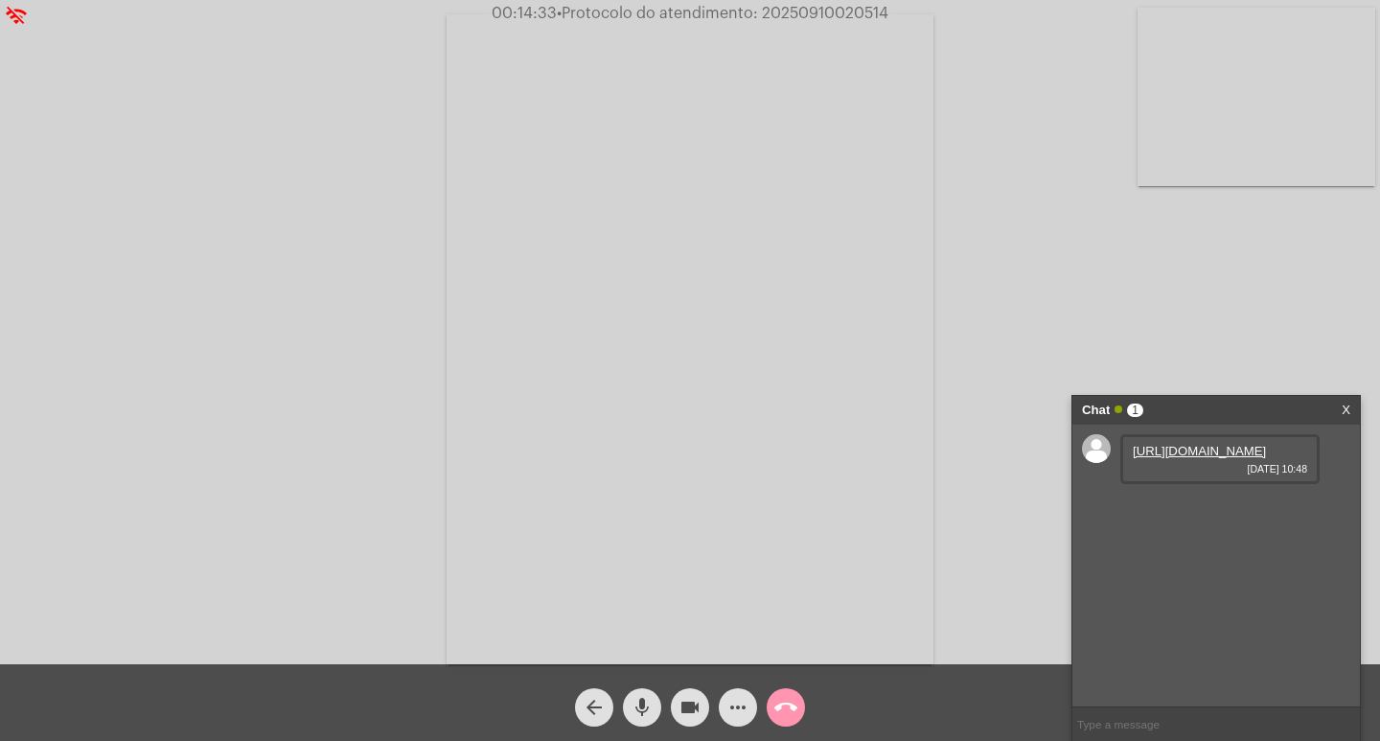
click at [1169, 458] on link "[URL][DOMAIN_NAME]" at bounding box center [1198, 451] width 133 height 14
click at [1257, 402] on div "Chat 1" at bounding box center [1196, 410] width 228 height 29
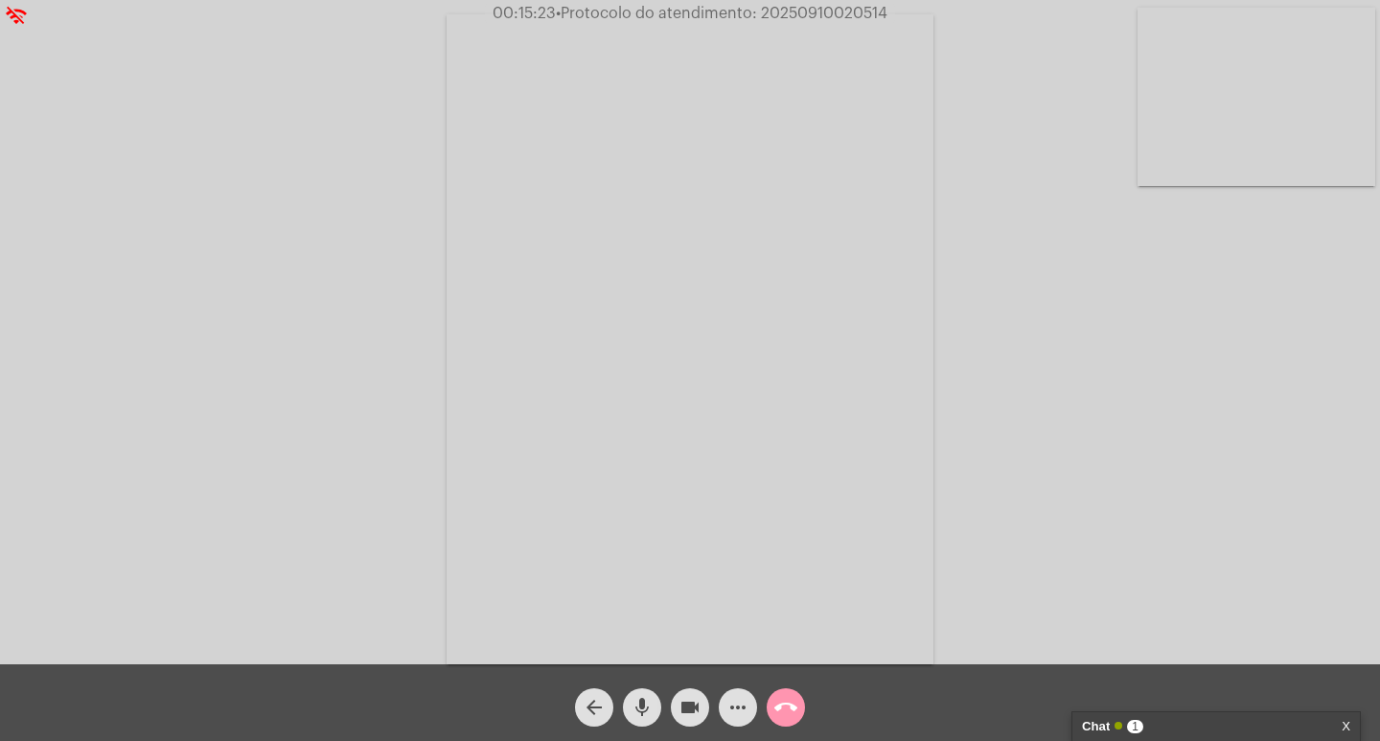
click at [1195, 719] on div "Chat 1" at bounding box center [1196, 726] width 228 height 29
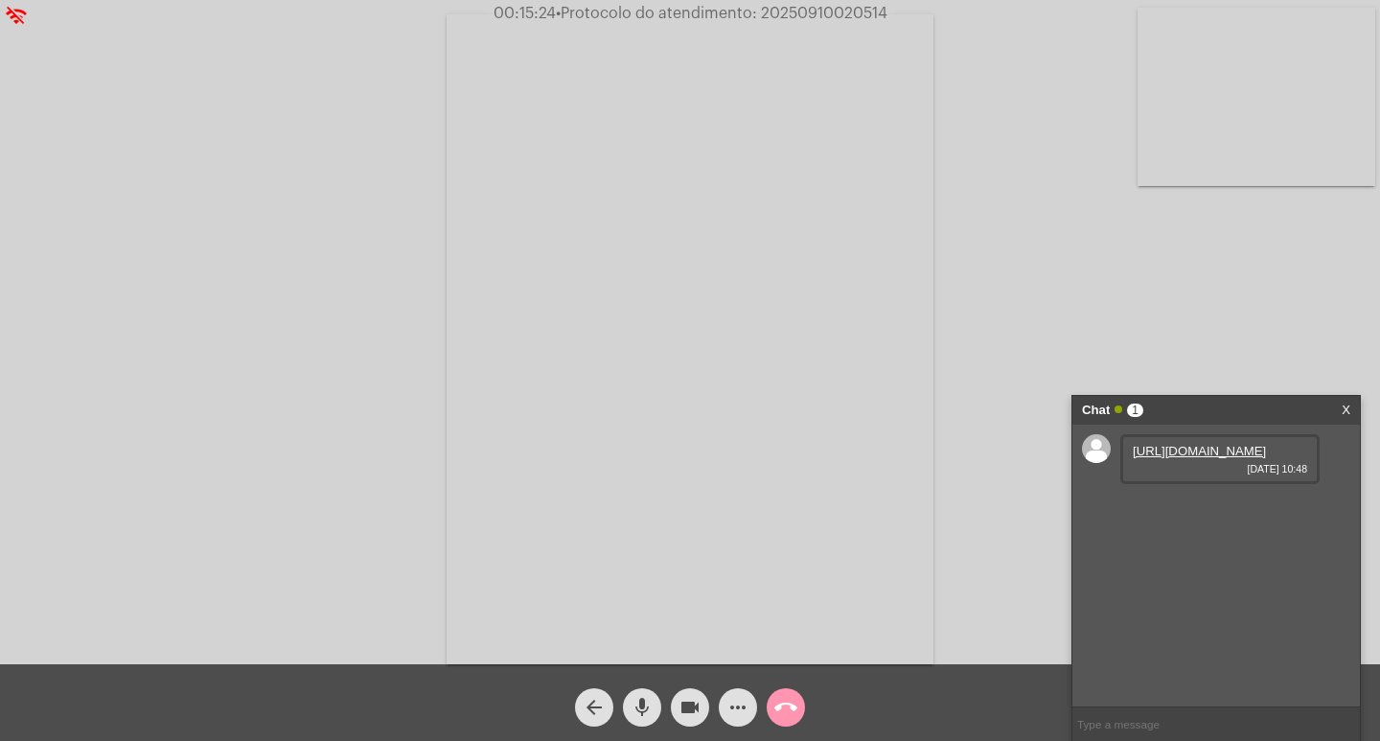
click at [1201, 294] on div "Acessando Câmera e Microfone..." at bounding box center [690, 337] width 1376 height 664
click at [642, 719] on mat-icon "mic" at bounding box center [641, 707] width 23 height 23
click at [686, 713] on mat-icon "videocam" at bounding box center [689, 707] width 23 height 23
click at [693, 696] on mat-icon "videocam_off" at bounding box center [689, 707] width 23 height 23
click at [632, 707] on mat-icon "mic_off" at bounding box center [641, 707] width 23 height 23
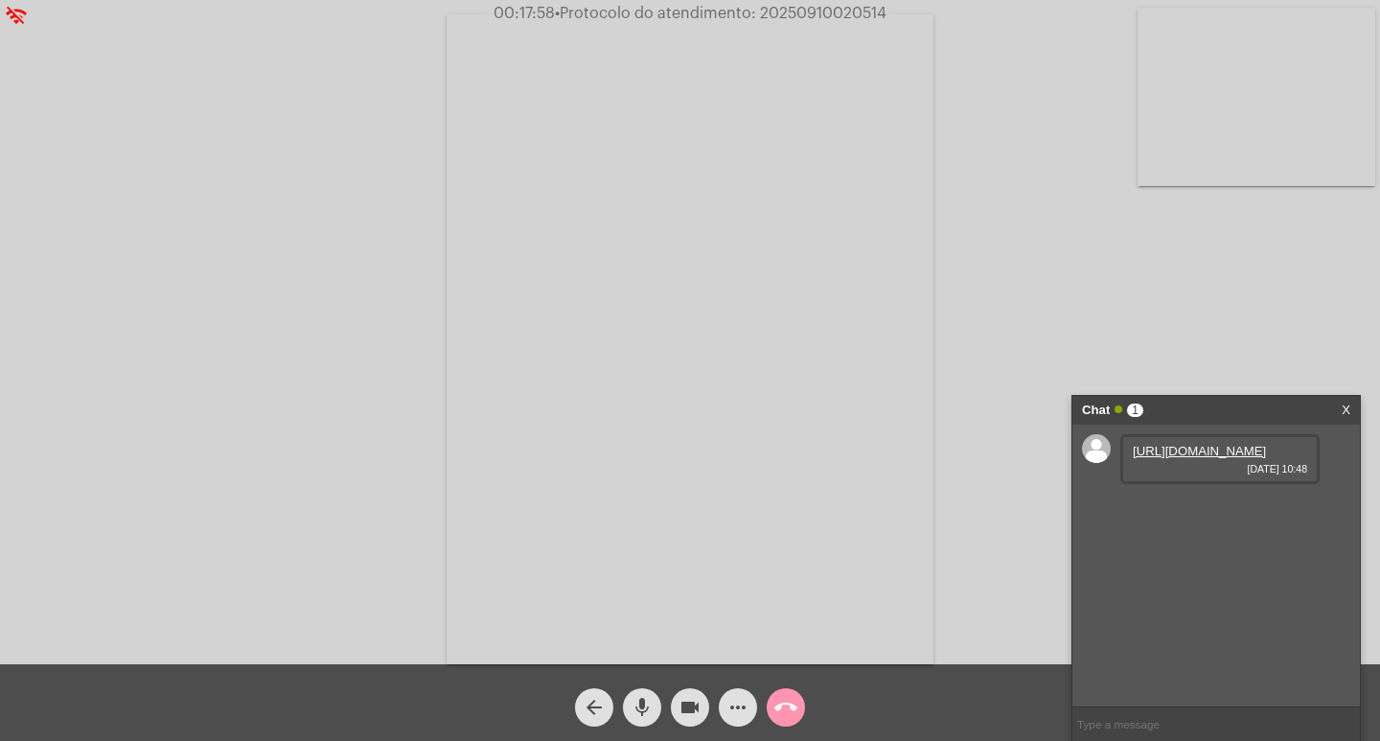
click at [827, 11] on span "• Protocolo do atendimento: 20250910020514" at bounding box center [720, 13] width 331 height 15
copy span "20250910020514"
click at [770, 701] on button "call_end" at bounding box center [785, 707] width 38 height 38
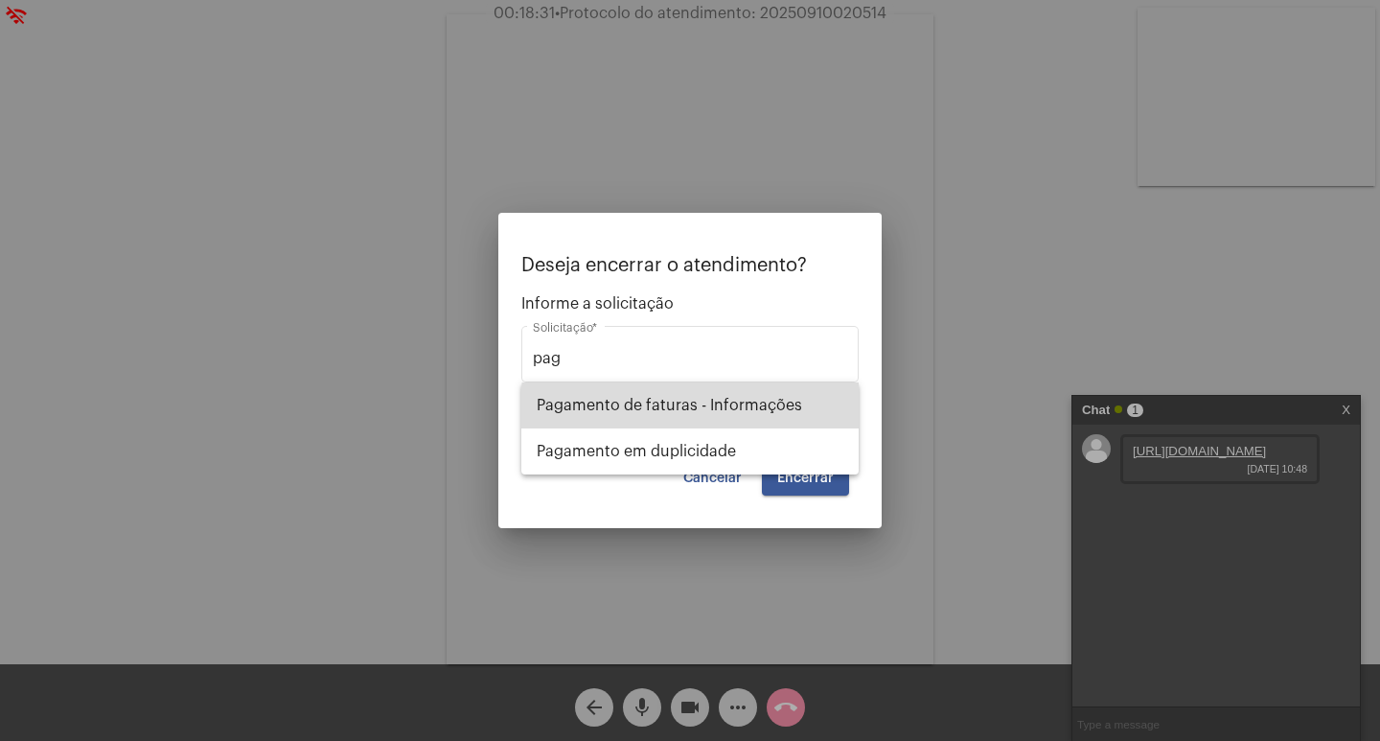
click at [713, 413] on span "Pagamento de faturas - Informações" at bounding box center [690, 405] width 307 height 46
type input "Pagamento de faturas - Informações"
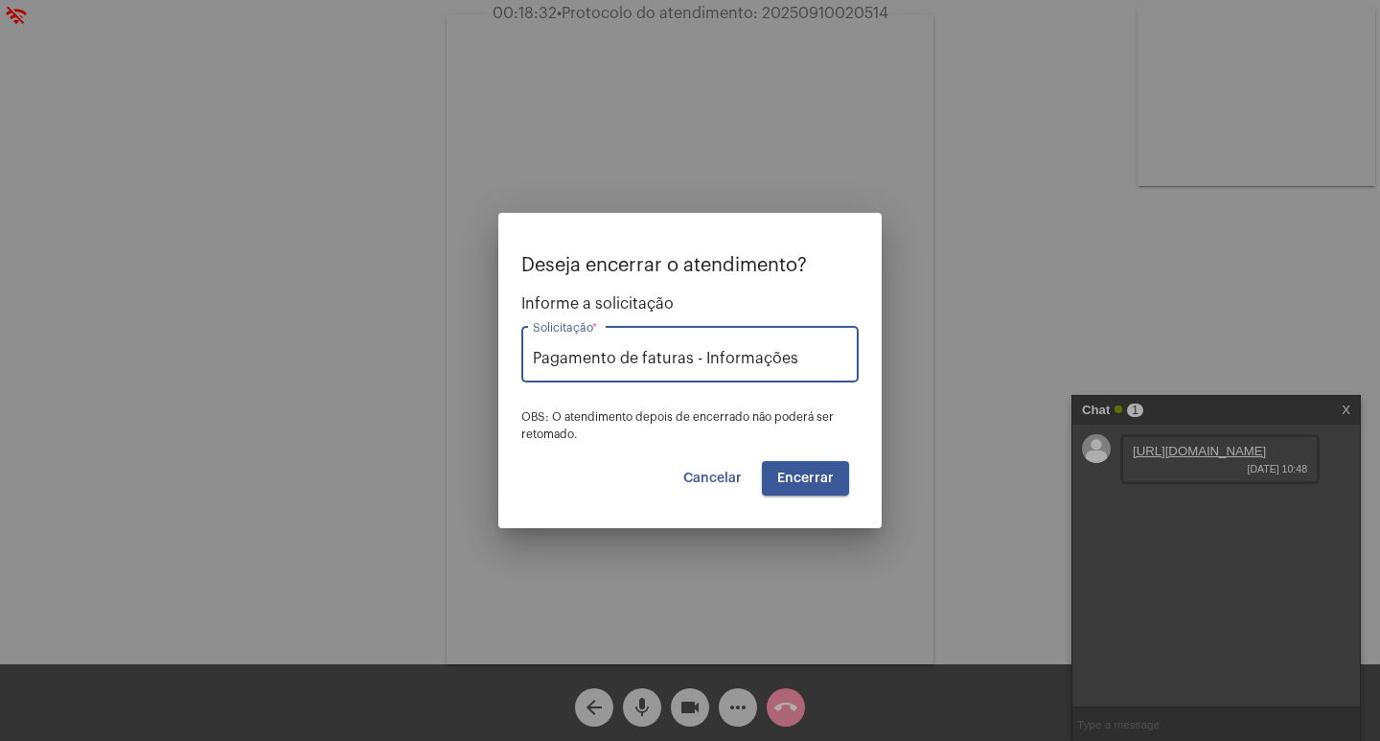
click at [834, 473] on button "Encerrar" at bounding box center [805, 478] width 87 height 34
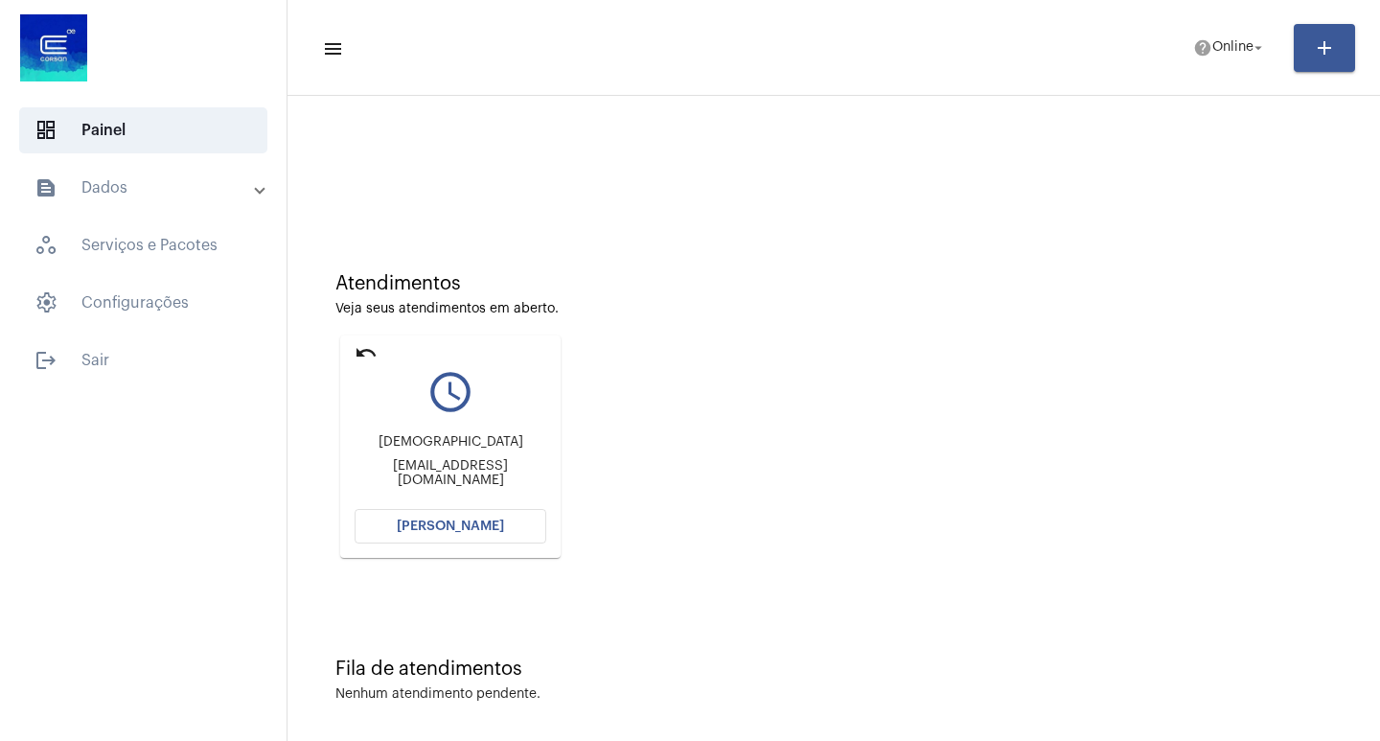
click at [441, 529] on span "[PERSON_NAME]" at bounding box center [450, 525] width 107 height 13
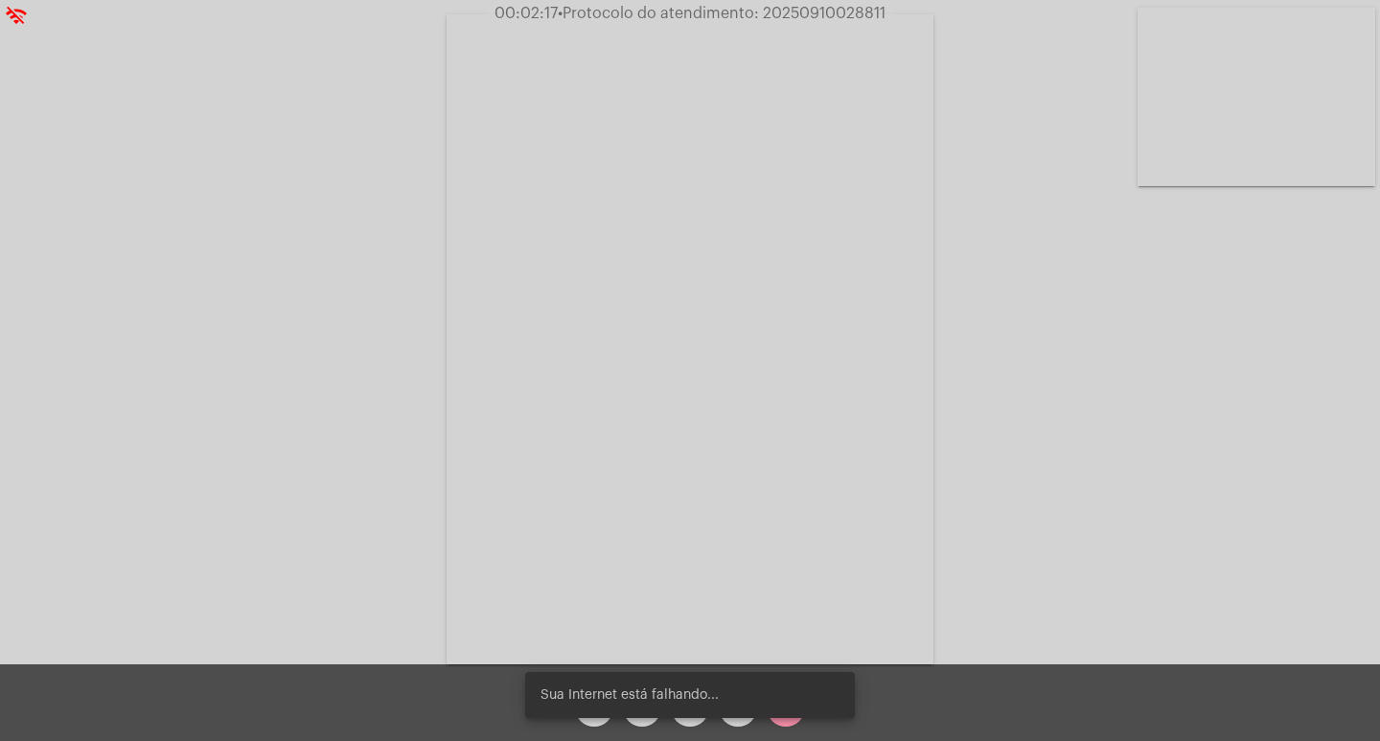
click at [797, 0] on div "Acessando Câmera e Microfone..." at bounding box center [690, 332] width 1380 height 664
click at [803, 16] on span "• Protocolo do atendimento: 20250910028811" at bounding box center [722, 13] width 328 height 15
click at [803, 16] on span "• Protocolo do atendimento: 20250910028811" at bounding box center [723, 13] width 328 height 15
copy span "20250910028811"
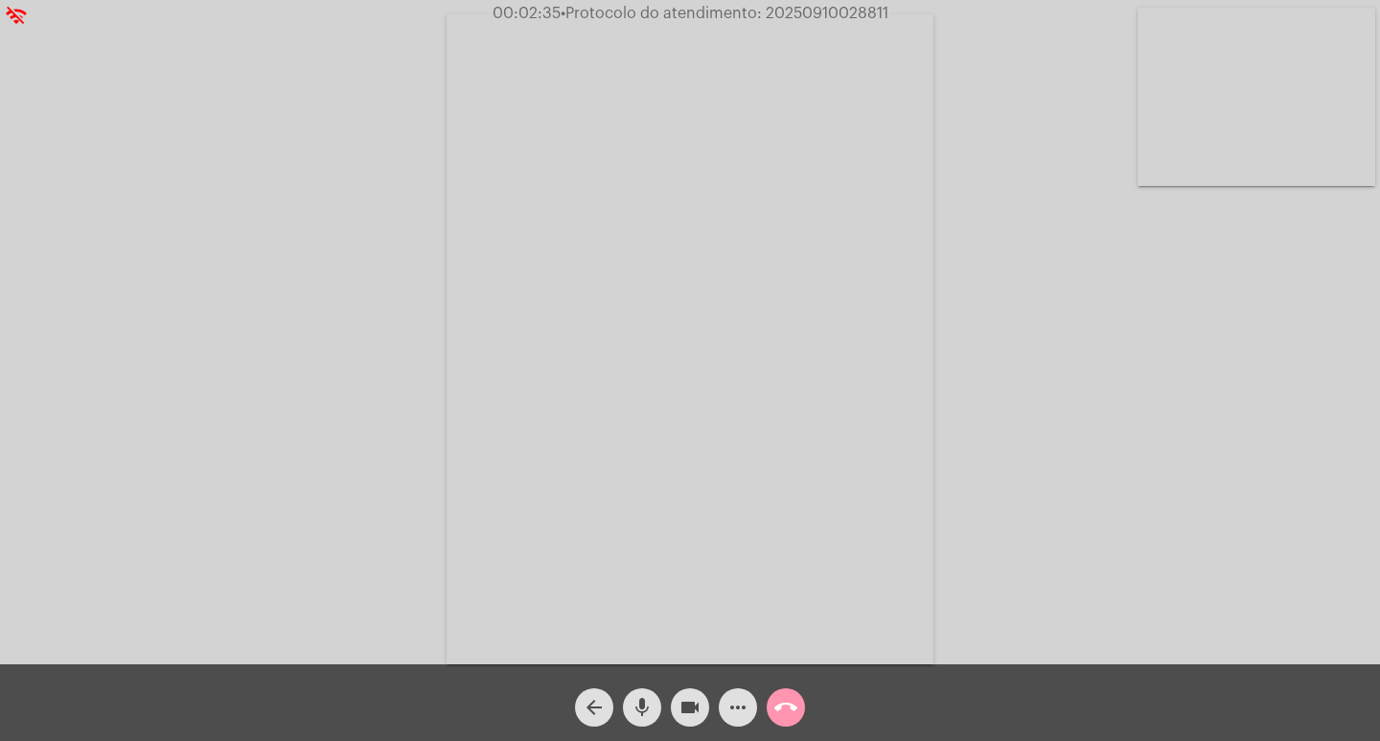
click at [800, 708] on button "call_end" at bounding box center [785, 707] width 38 height 38
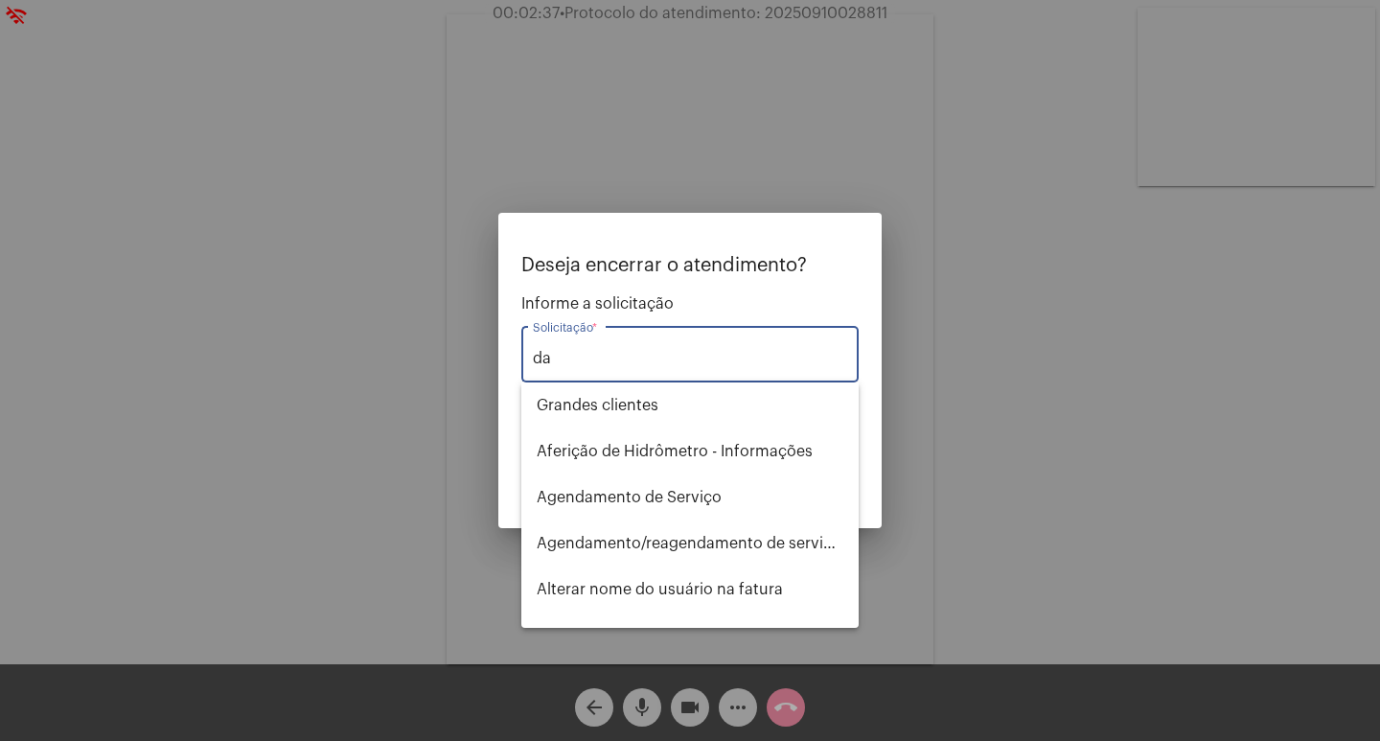
type input "d"
type input "c"
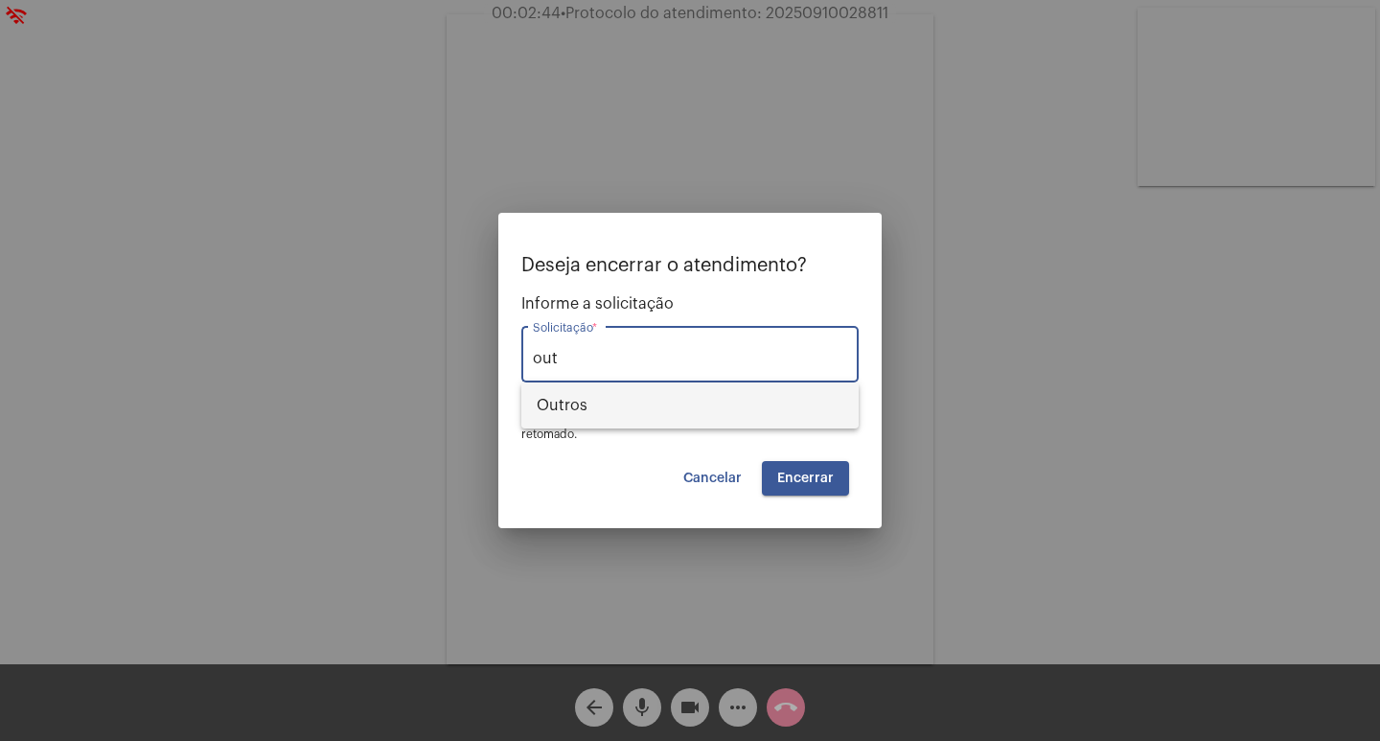
click at [608, 415] on span "Outros" at bounding box center [690, 405] width 307 height 46
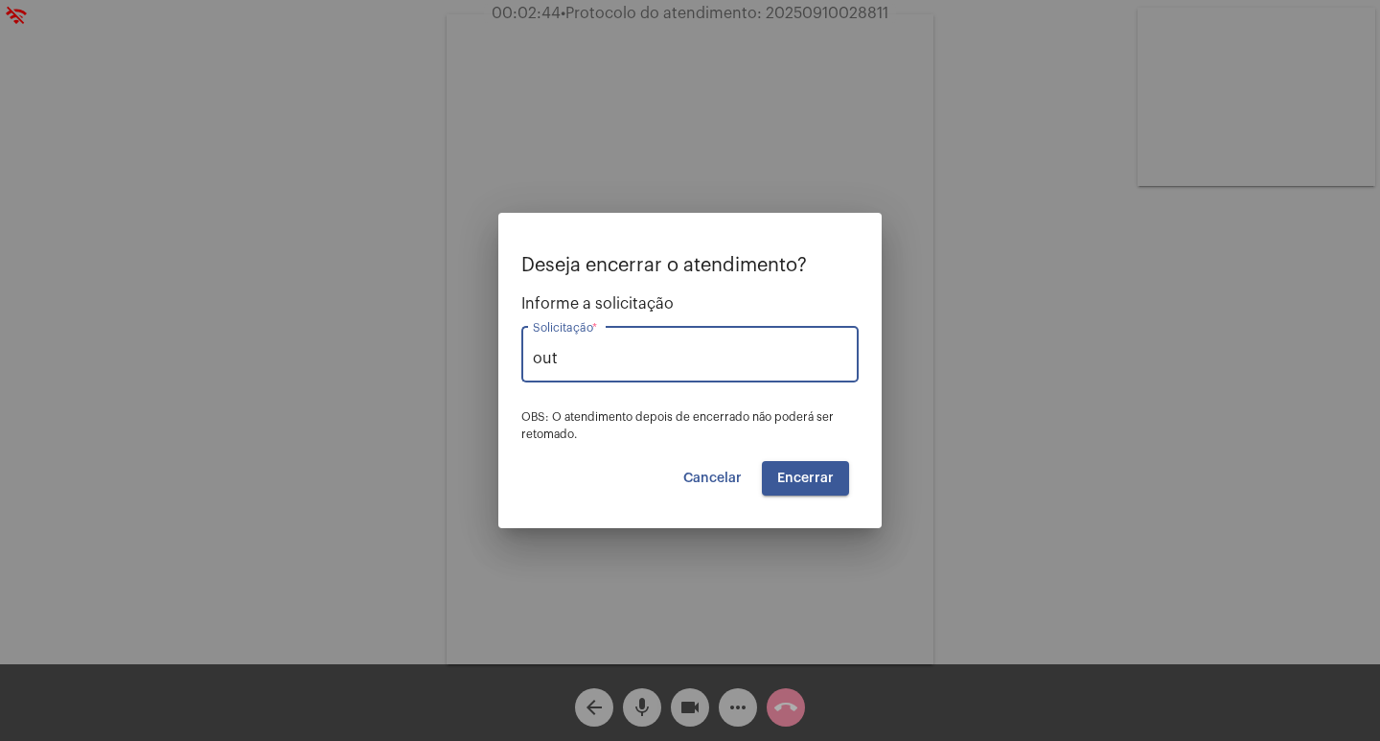
type input "Outros"
click at [834, 490] on button "Encerrar" at bounding box center [805, 478] width 87 height 34
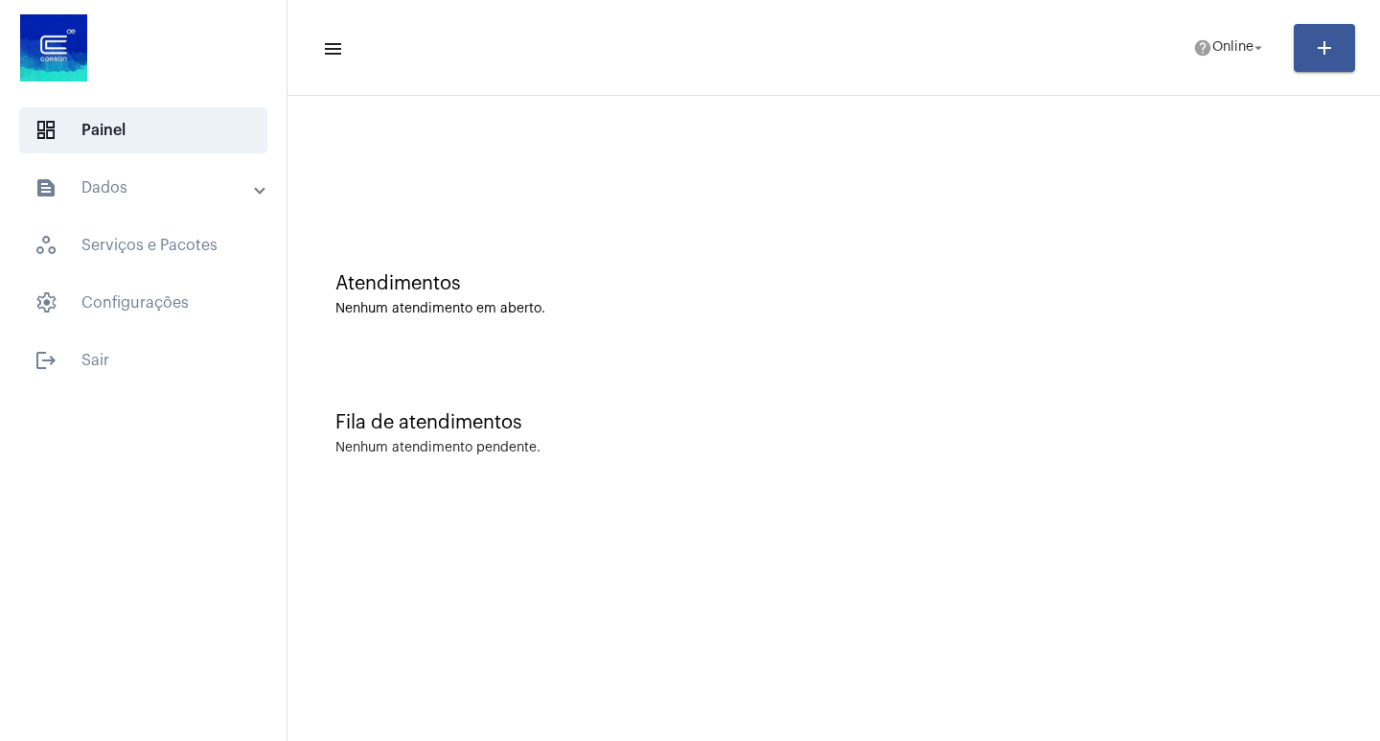
click at [726, 266] on div "Atendimentos Nenhum atendimento em aberto." at bounding box center [833, 285] width 1073 height 139
click at [953, 506] on mat-sidenav-content "menu help Online arrow_drop_down add Atendimentos Nenhum atendimento em aberto.…" at bounding box center [833, 370] width 1092 height 741
click at [511, 324] on div "Atendimentos Nenhum atendimento em aberto." at bounding box center [833, 285] width 1073 height 139
click at [458, 539] on mat-sidenav-content "menu help Online arrow_drop_down add Atendimentos Nenhum atendimento em aberto.…" at bounding box center [833, 370] width 1092 height 741
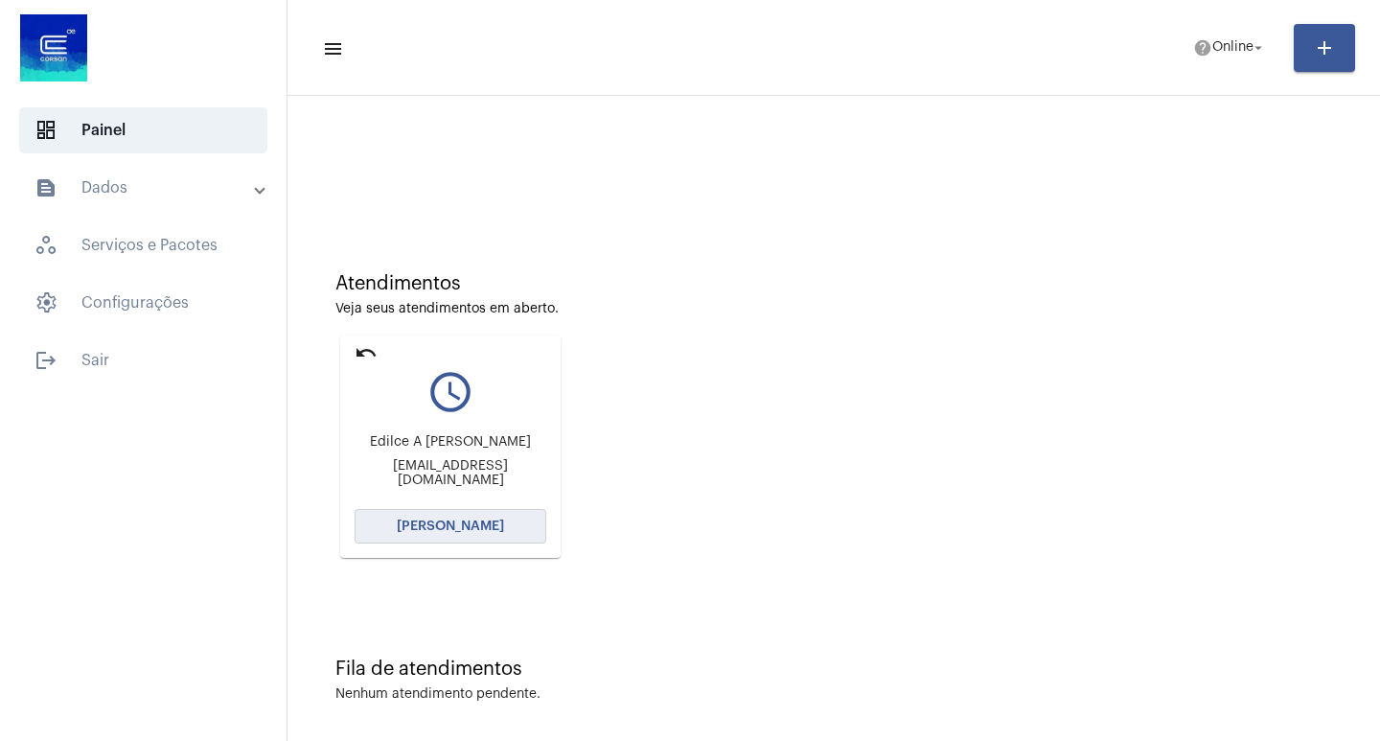
click at [451, 532] on span "[PERSON_NAME]" at bounding box center [450, 525] width 107 height 13
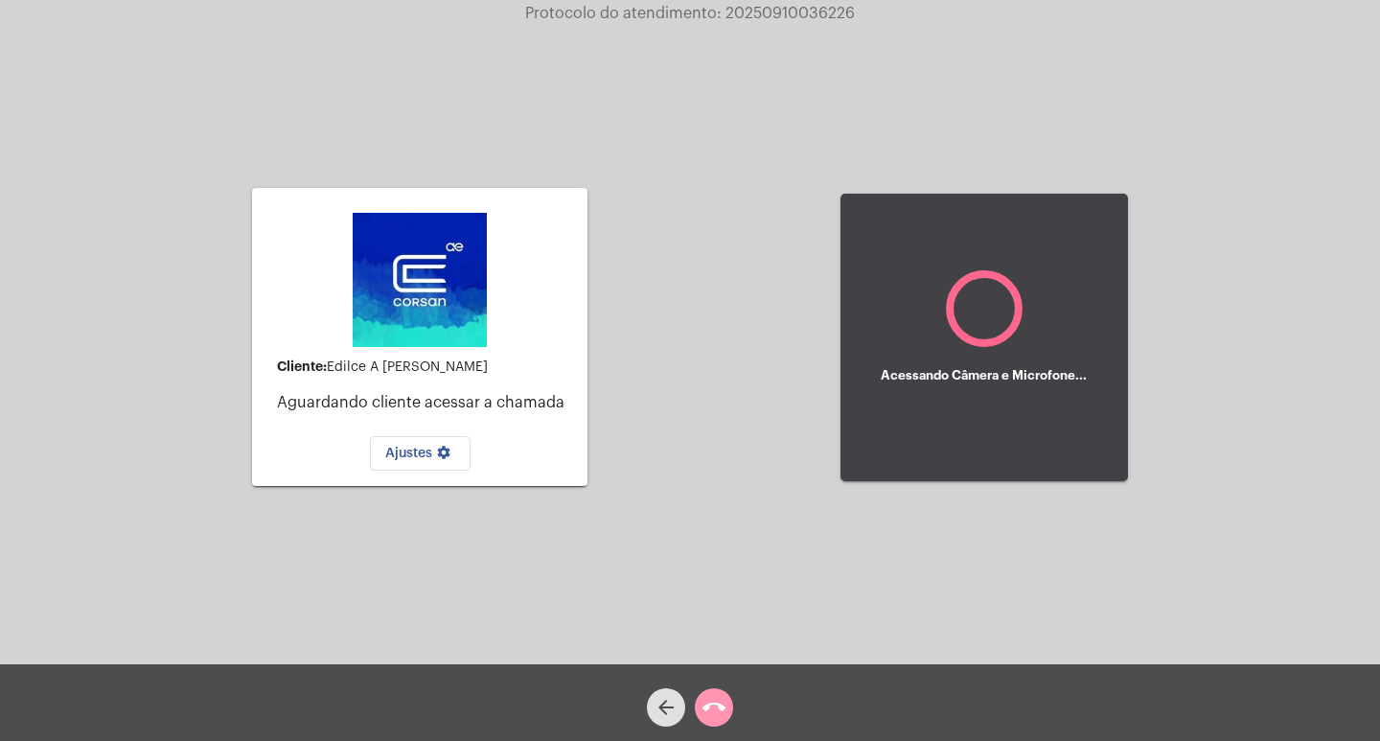
click at [1256, 482] on div "Cliente: Edilce A Vaz Romanoski Aguardando cliente acessar a chamada Ajustes se…" at bounding box center [690, 335] width 1376 height 664
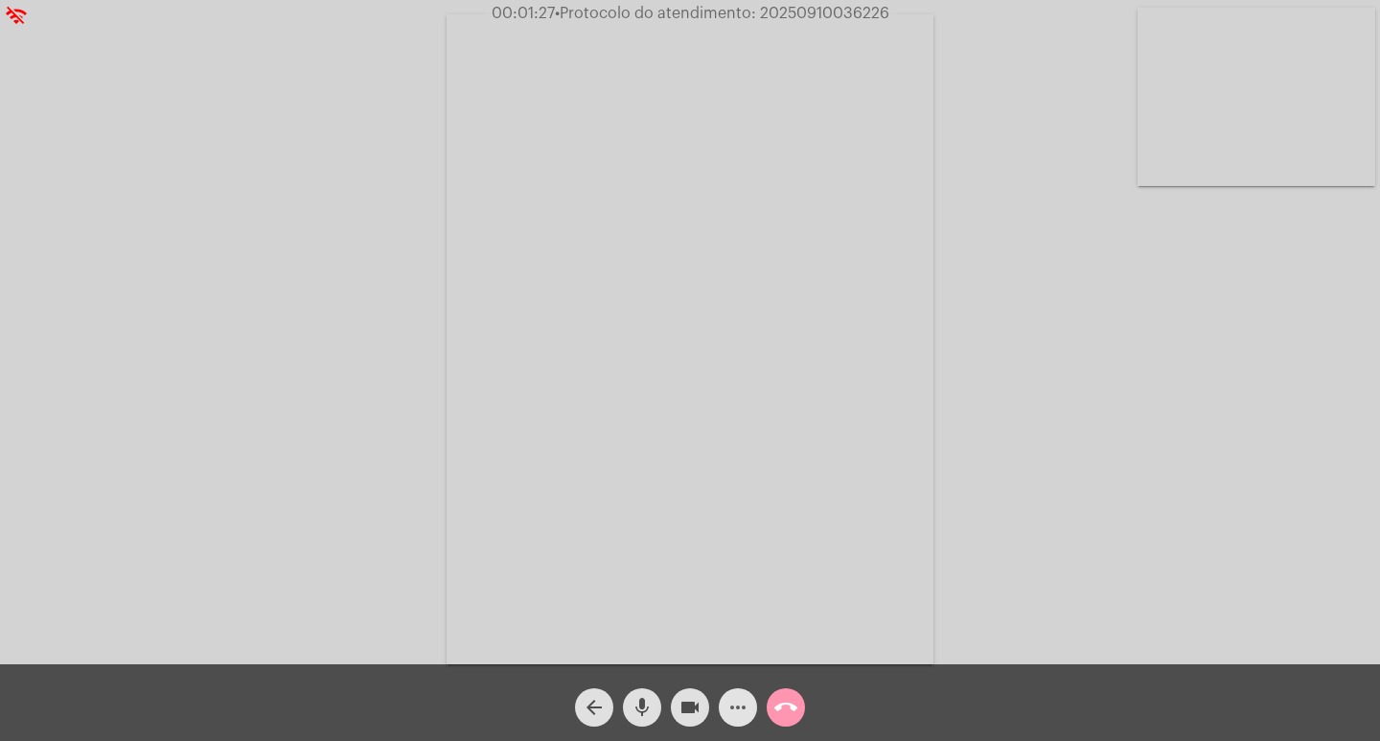
click at [727, 704] on mat-icon "more_horiz" at bounding box center [737, 707] width 23 height 23
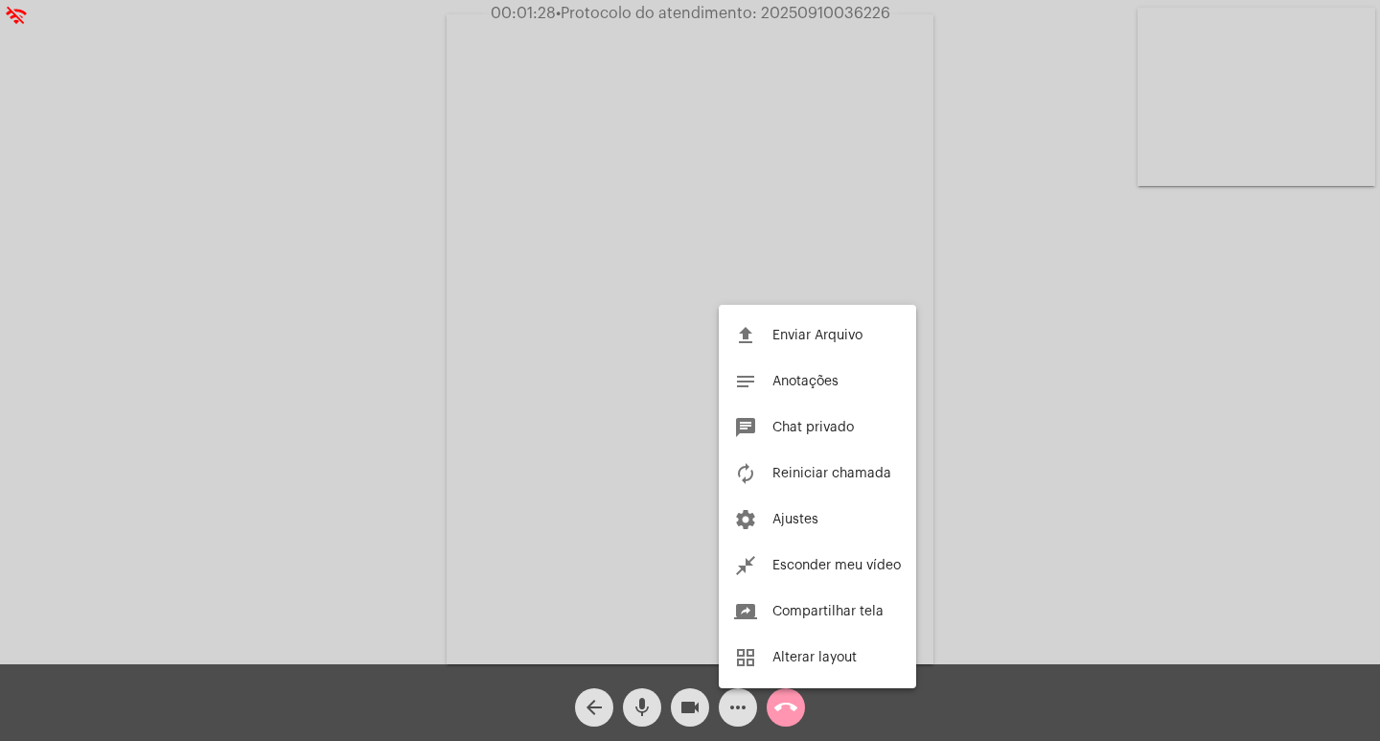
click at [727, 704] on div at bounding box center [690, 370] width 1380 height 741
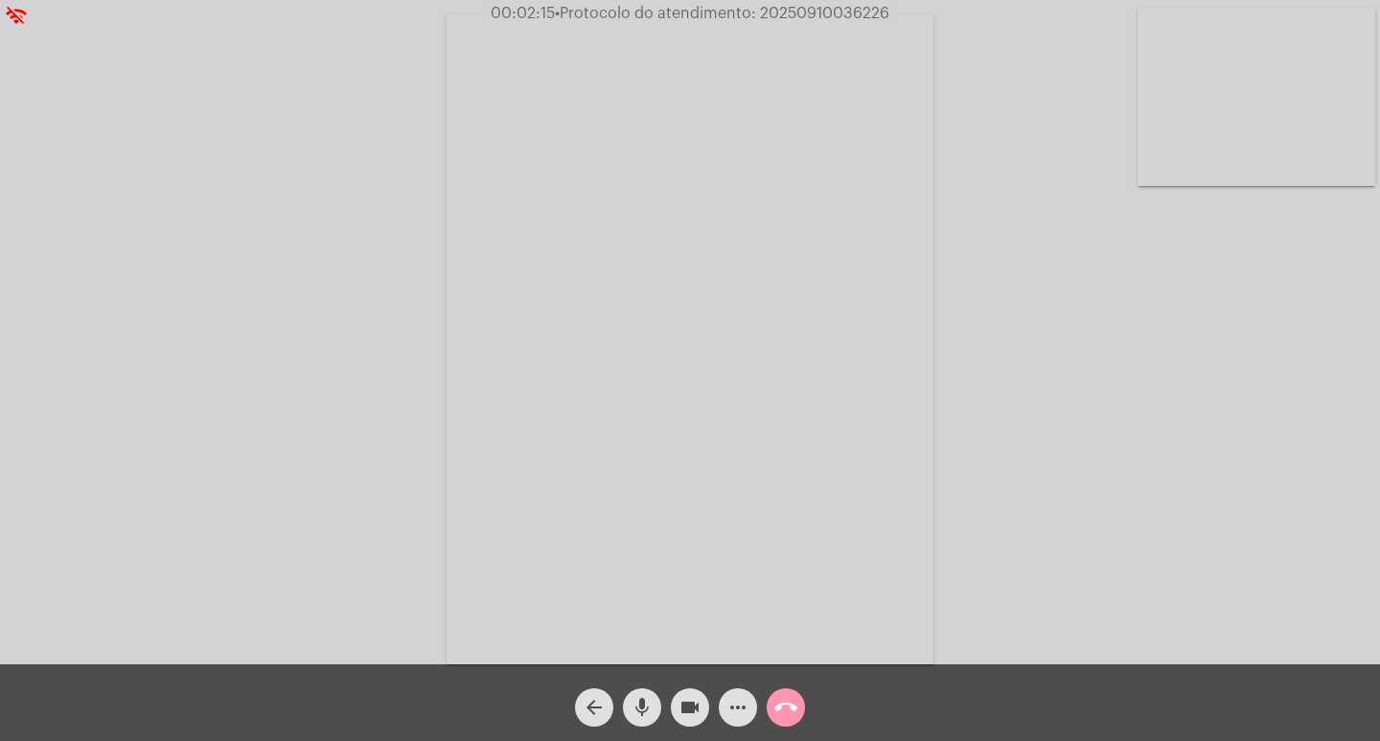
click at [743, 709] on mat-icon "more_horiz" at bounding box center [737, 707] width 23 height 23
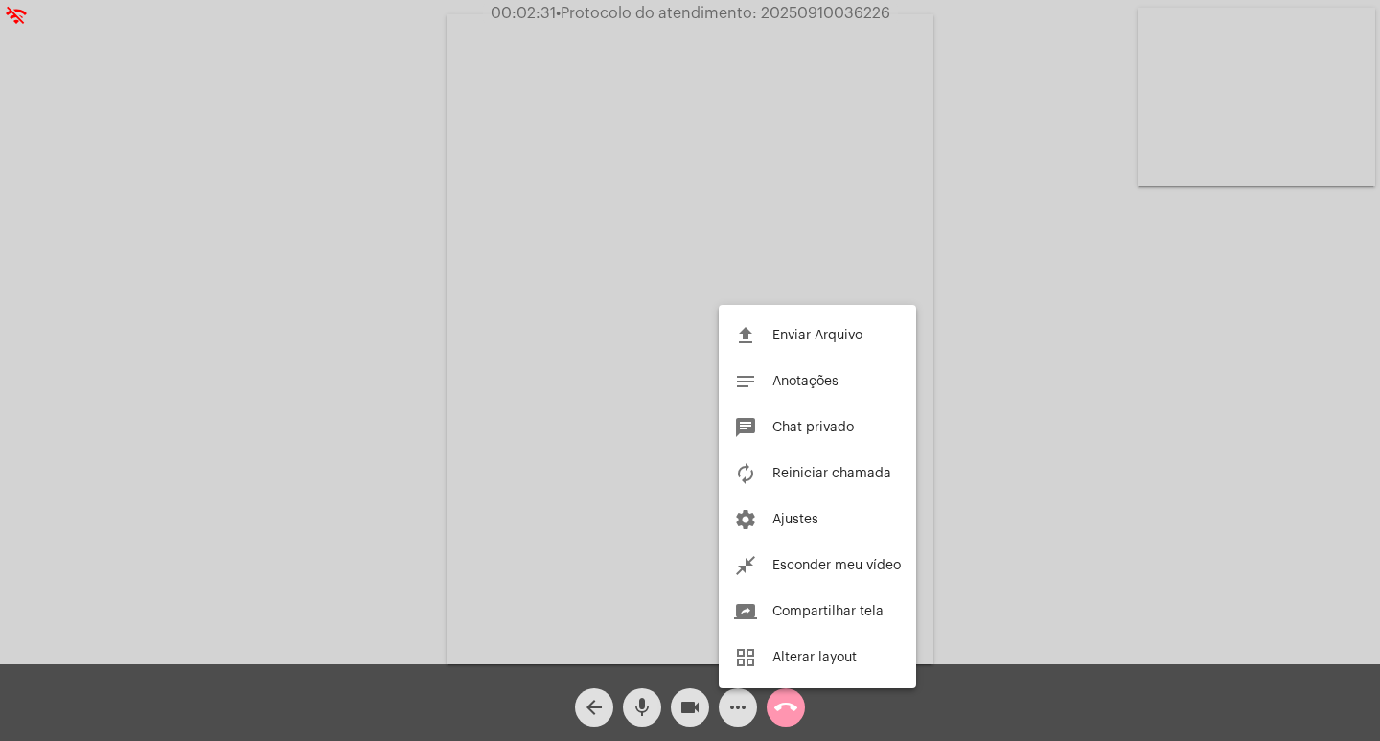
click at [1006, 515] on div at bounding box center [690, 370] width 1380 height 741
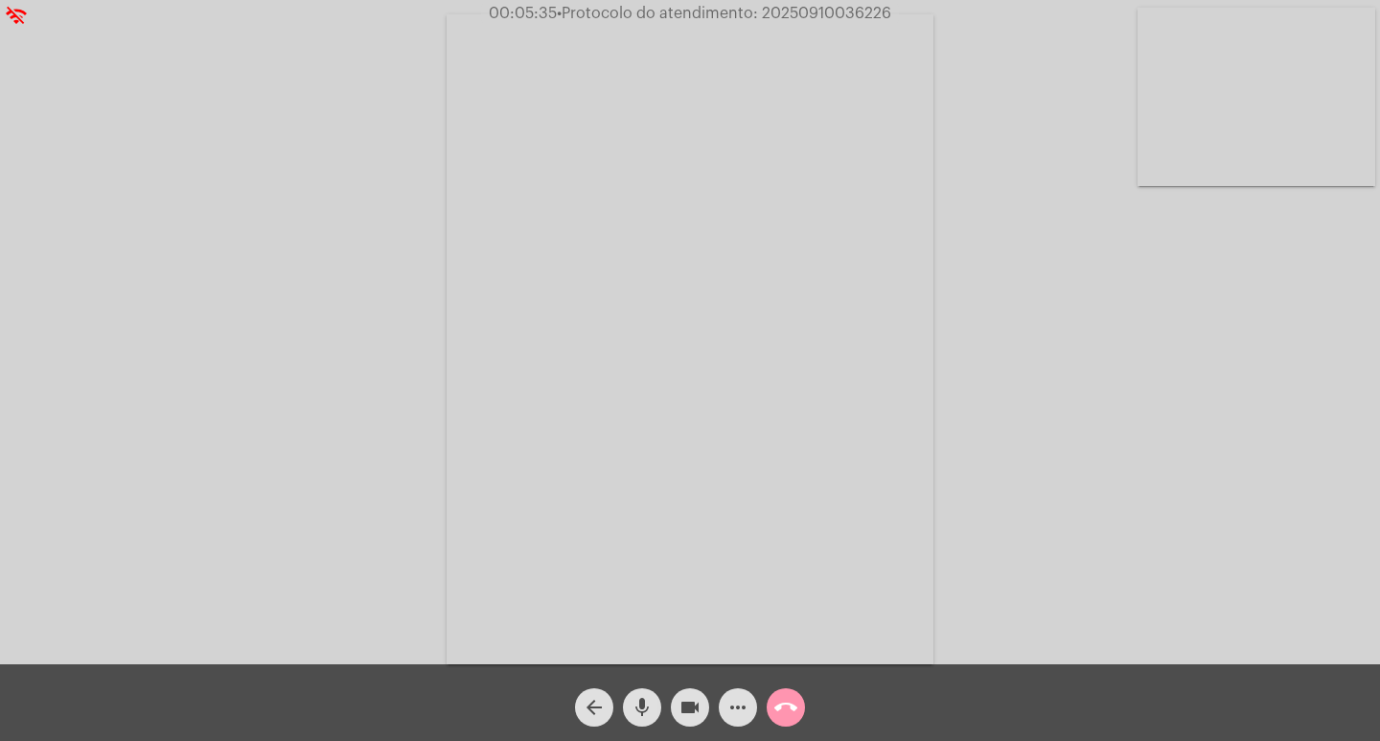
click at [700, 394] on video at bounding box center [689, 339] width 487 height 650
click at [488, 385] on video at bounding box center [321, 337] width 487 height 650
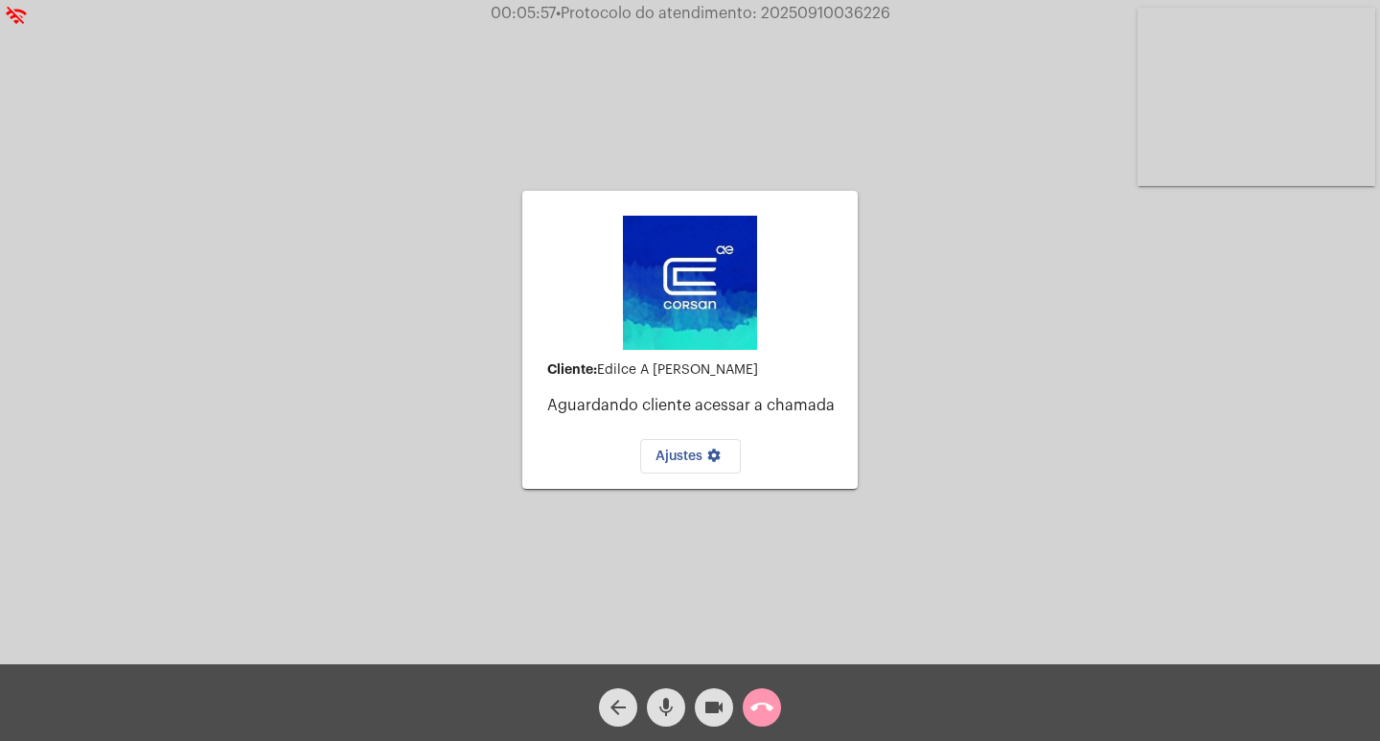
click at [748, 711] on button "call_end" at bounding box center [761, 707] width 38 height 38
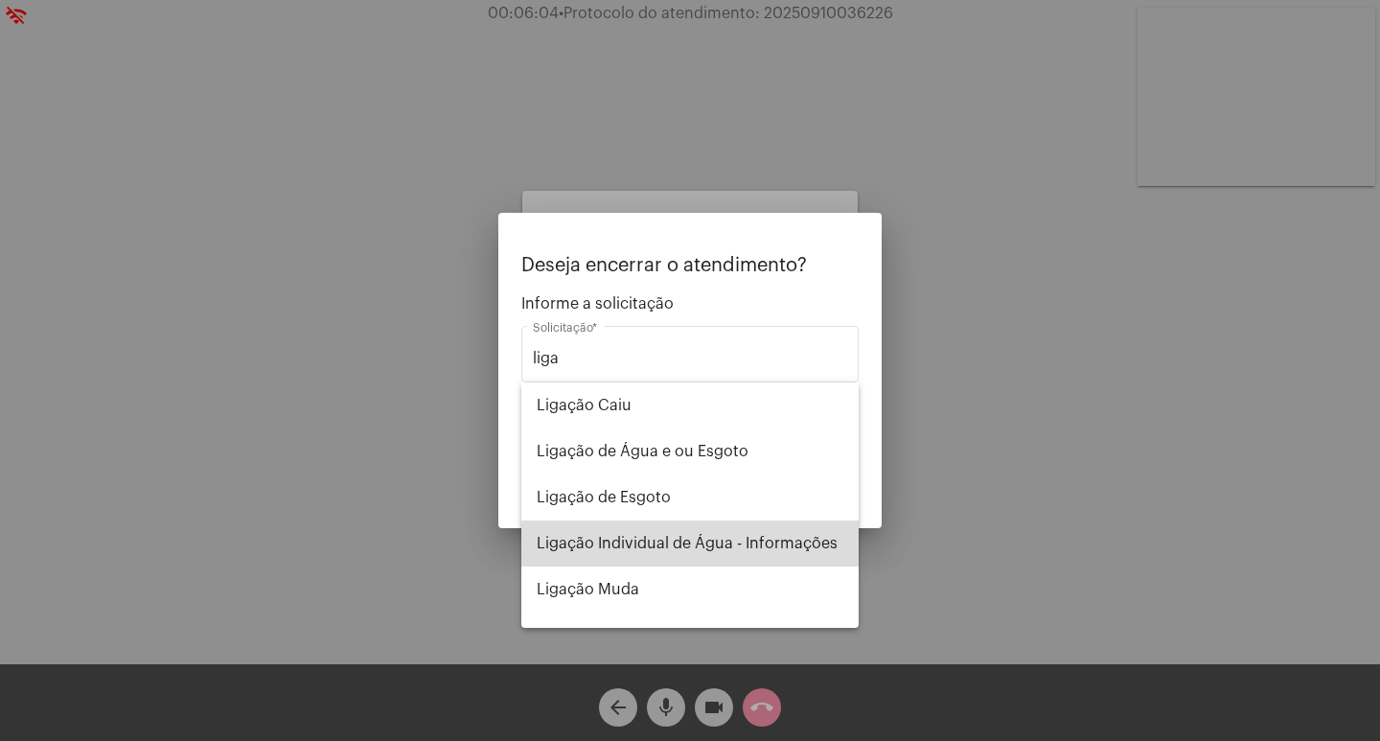
click at [715, 557] on span "Ligação Individual de Água - Informações" at bounding box center [690, 543] width 307 height 46
type input "Ligação Individual de Água - Informações"
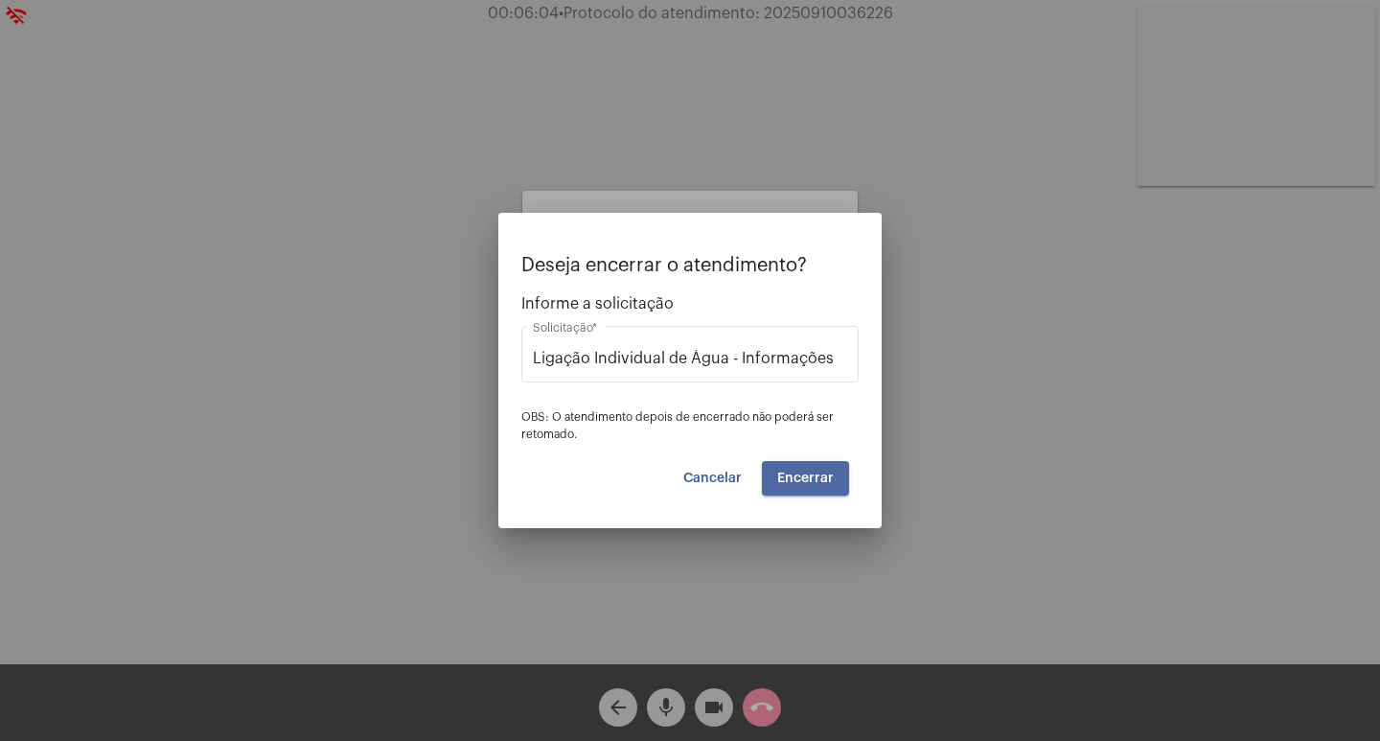
click at [821, 486] on button "Encerrar" at bounding box center [805, 478] width 87 height 34
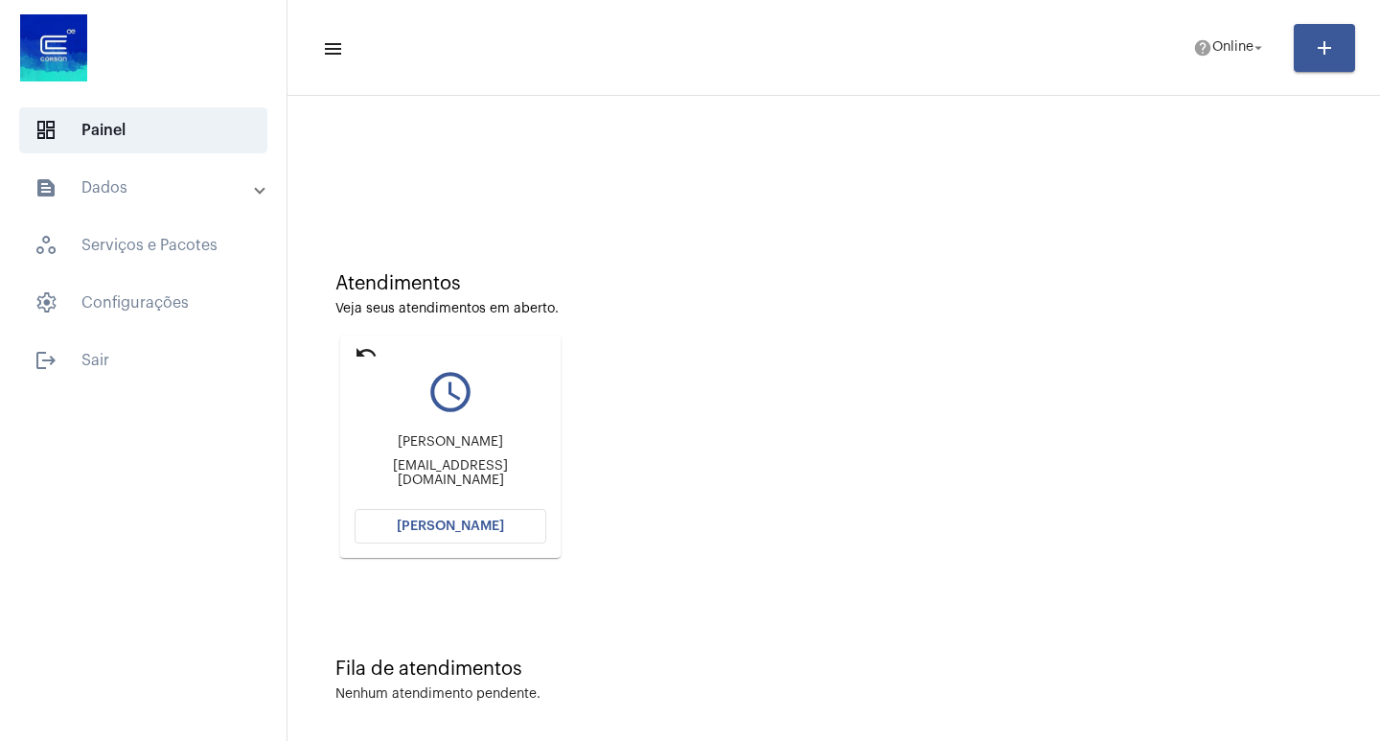
click at [363, 363] on mat-icon "undo" at bounding box center [365, 352] width 23 height 23
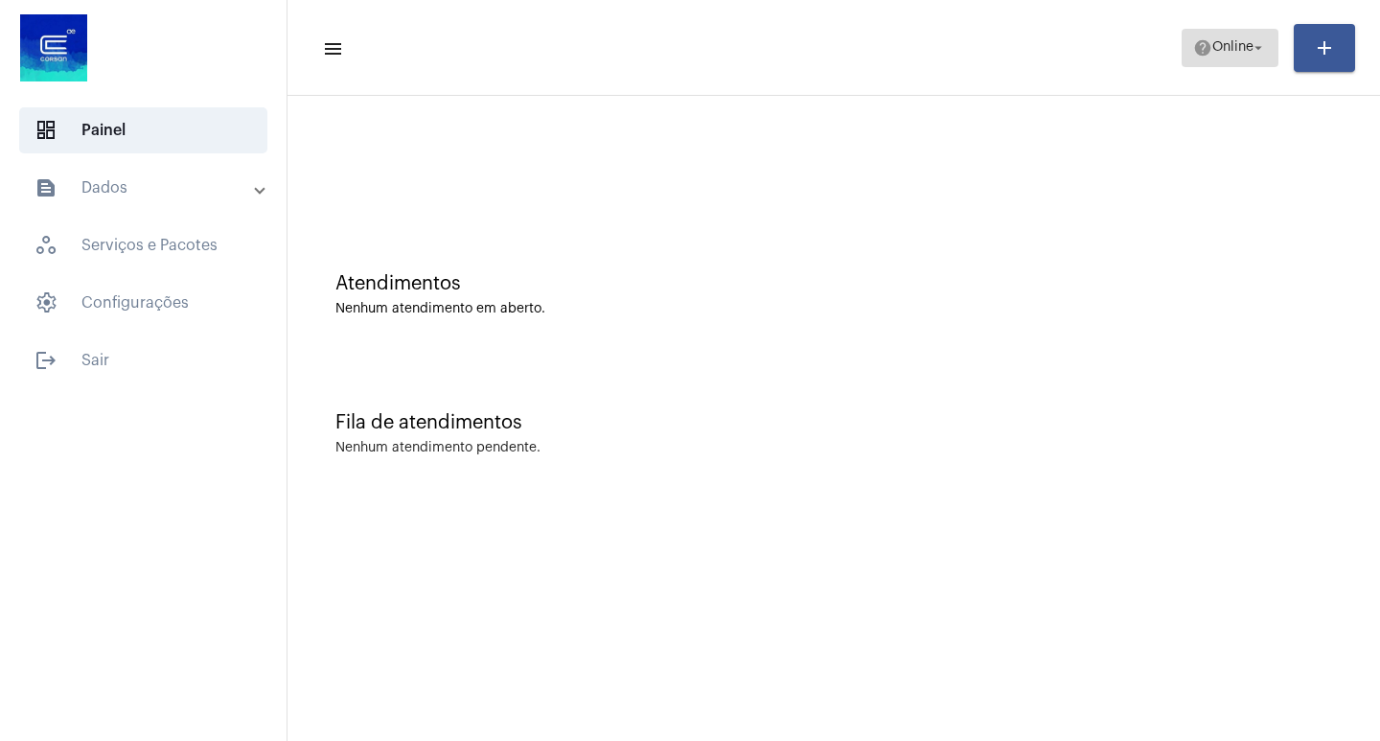
click at [1222, 29] on button "help Online arrow_drop_down" at bounding box center [1229, 48] width 97 height 38
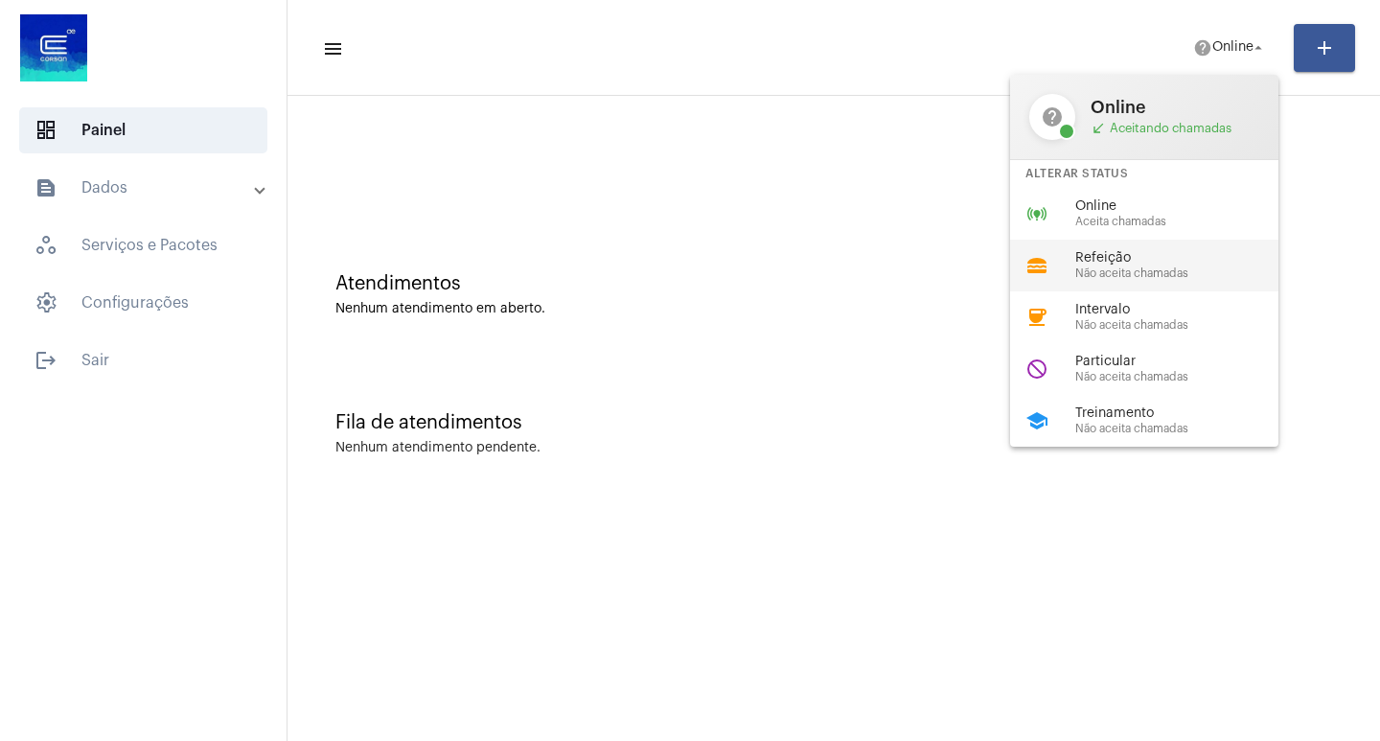
click at [1106, 261] on span "Refeição" at bounding box center [1184, 258] width 218 height 14
